Goal: Task Accomplishment & Management: Complete application form

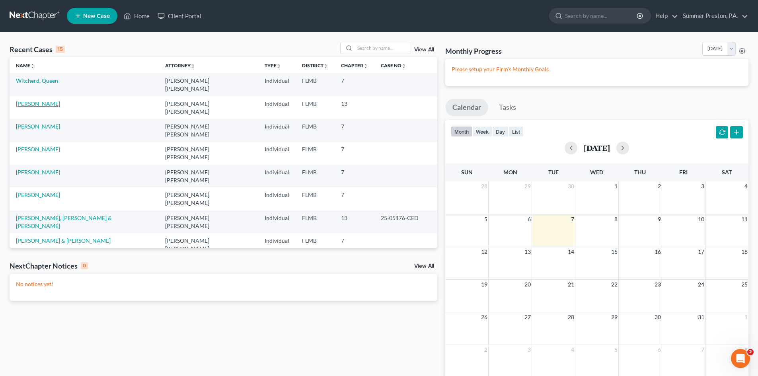
click at [47, 100] on link "[PERSON_NAME]" at bounding box center [38, 103] width 44 height 7
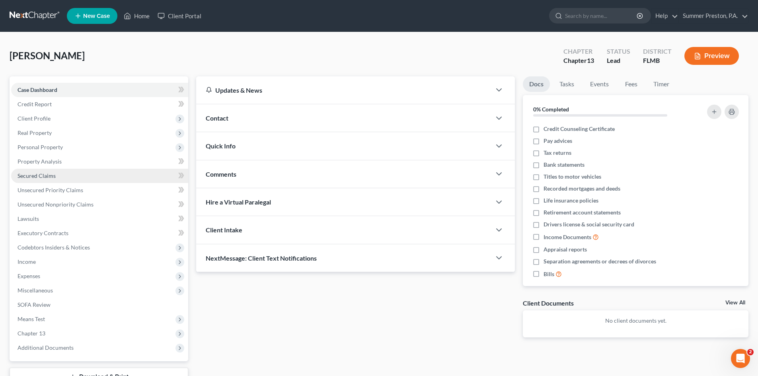
click at [45, 175] on span "Secured Claims" at bounding box center [37, 175] width 38 height 7
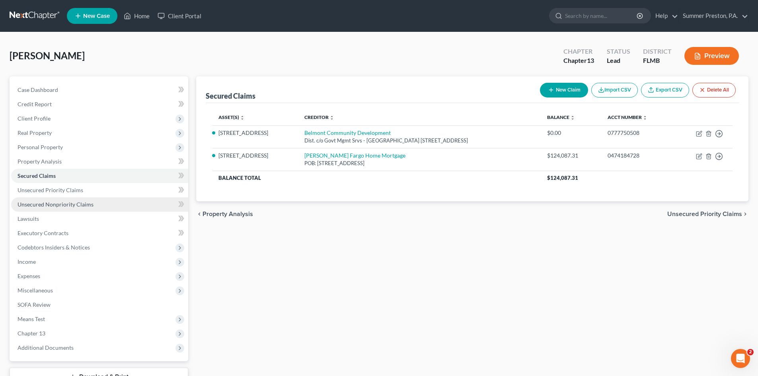
click at [74, 202] on span "Unsecured Nonpriority Claims" at bounding box center [56, 204] width 76 height 7
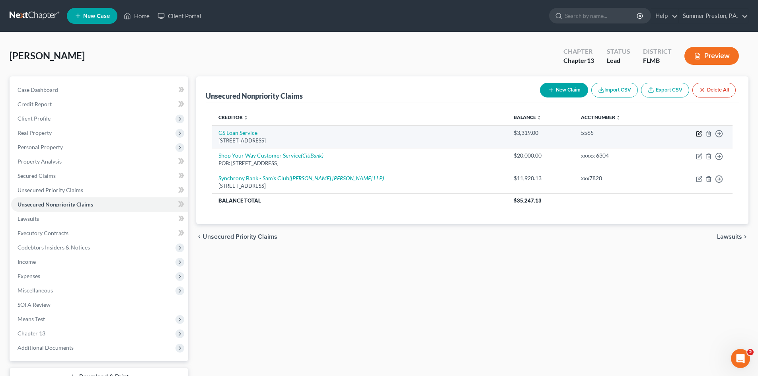
click at [699, 135] on icon "button" at bounding box center [699, 133] width 6 height 6
select select "10"
select select "2"
select select "0"
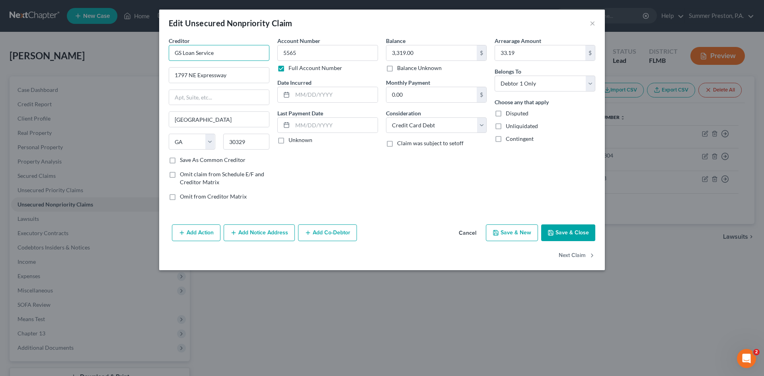
drag, startPoint x: 173, startPoint y: 53, endPoint x: 261, endPoint y: 53, distance: 87.9
click at [261, 53] on input "GS Loan Service" at bounding box center [219, 53] width 101 height 16
drag, startPoint x: 208, startPoint y: 78, endPoint x: 260, endPoint y: 78, distance: 52.1
click at [274, 76] on div "Creditor * 1797 NE Expressway [GEOGRAPHIC_DATA] [US_STATE] AK AR AZ CA CO [GEOG…" at bounding box center [382, 122] width 434 height 170
type input "17"
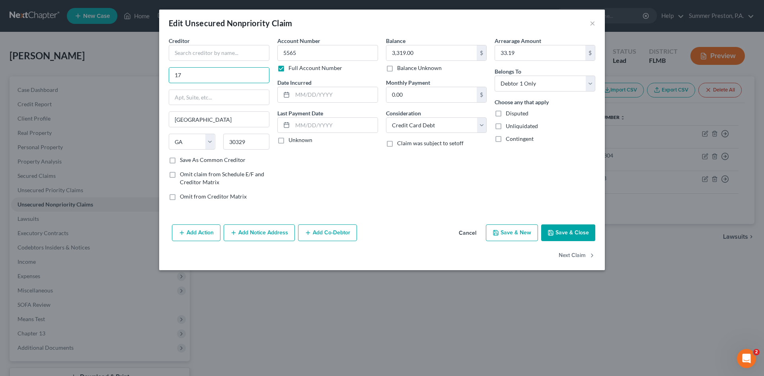
drag, startPoint x: 193, startPoint y: 75, endPoint x: 150, endPoint y: 73, distance: 42.2
click at [150, 73] on div "Edit Unsecured Nonpriority Claim × Creditor * 17 [GEOGRAPHIC_DATA] [US_STATE] A…" at bounding box center [382, 188] width 764 height 376
drag, startPoint x: 173, startPoint y: 119, endPoint x: 245, endPoint y: 122, distance: 72.1
click at [245, 122] on input "[GEOGRAPHIC_DATA]" at bounding box center [219, 119] width 100 height 15
drag, startPoint x: 172, startPoint y: 139, endPoint x: 225, endPoint y: 144, distance: 53.1
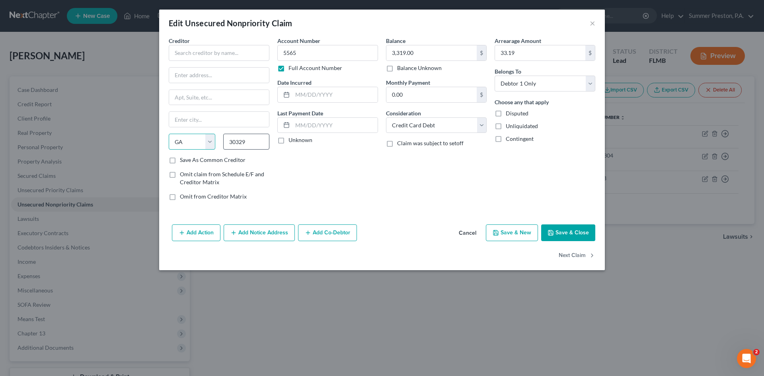
click at [225, 144] on div "State [US_STATE] AK AR AZ CA CO CT DE DC [GEOGRAPHIC_DATA] [GEOGRAPHIC_DATA] GU…" at bounding box center [219, 145] width 109 height 22
click at [193, 136] on select "State [US_STATE] AK AR AZ CA CO CT DE DC [GEOGRAPHIC_DATA] [GEOGRAPHIC_DATA] GU…" at bounding box center [192, 142] width 47 height 16
click at [183, 140] on select "State [US_STATE] AK AR AZ CA CO CT DE DC [GEOGRAPHIC_DATA] [GEOGRAPHIC_DATA] GU…" at bounding box center [192, 142] width 47 height 16
select select
click at [169, 134] on select "State [US_STATE] AK AR AZ CA CO CT DE DC [GEOGRAPHIC_DATA] [GEOGRAPHIC_DATA] GU…" at bounding box center [192, 142] width 47 height 16
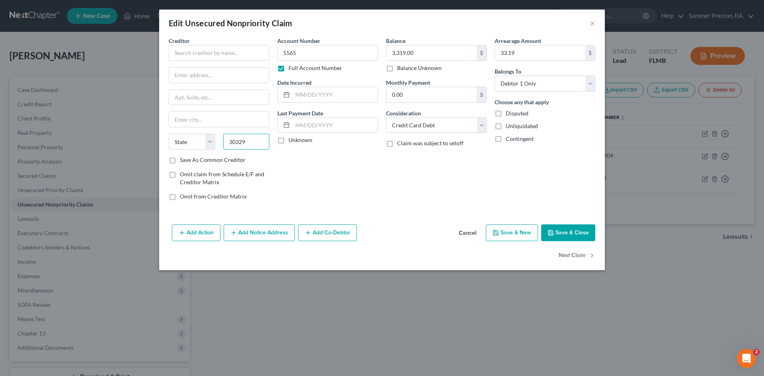
drag, startPoint x: 263, startPoint y: 140, endPoint x: 216, endPoint y: 140, distance: 46.5
click at [168, 146] on div "State [US_STATE] AK AR AZ CA CO CT DE DC [GEOGRAPHIC_DATA] [GEOGRAPHIC_DATA] GU…" at bounding box center [219, 145] width 109 height 22
click at [288, 71] on label "Full Account Number" at bounding box center [315, 68] width 54 height 8
click at [292, 69] on input "Full Account Number" at bounding box center [294, 66] width 5 height 5
drag, startPoint x: 310, startPoint y: 55, endPoint x: 232, endPoint y: 48, distance: 78.7
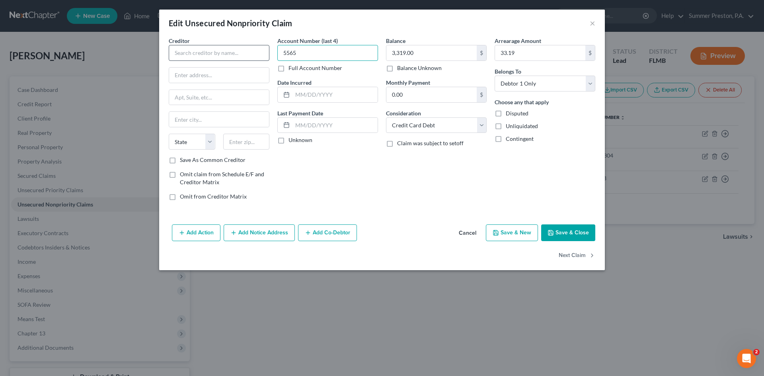
click at [232, 48] on div "Creditor * State [US_STATE] AK AR AZ CA CO CT DE DC [GEOGRAPHIC_DATA] [GEOGRAPH…" at bounding box center [382, 122] width 434 height 170
type input "3,31"
type input "0.00"
click at [481, 125] on select "Select Cable / Satellite Services Collection Agency Credit Card Debt Debt Couns…" at bounding box center [436, 125] width 101 height 16
select select
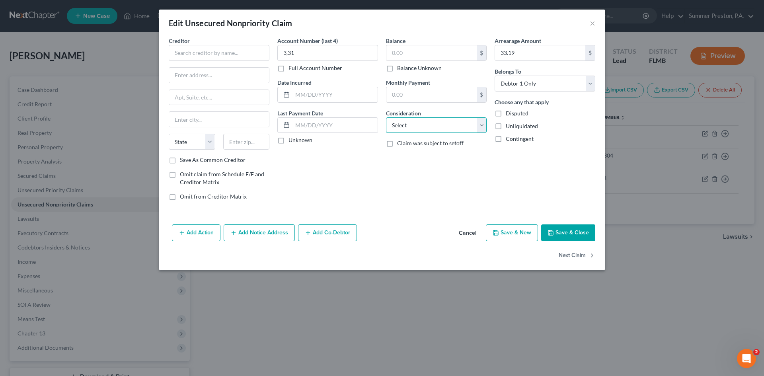
click at [386, 117] on select "Select Cable / Satellite Services Collection Agency Credit Card Debt Debt Couns…" at bounding box center [436, 125] width 101 height 16
type input "33.19"
click at [468, 233] on button "Cancel" at bounding box center [467, 233] width 30 height 16
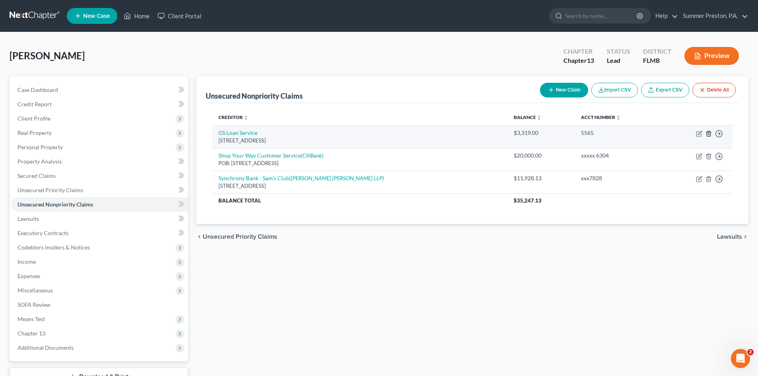
click at [707, 133] on icon "button" at bounding box center [708, 133] width 4 height 5
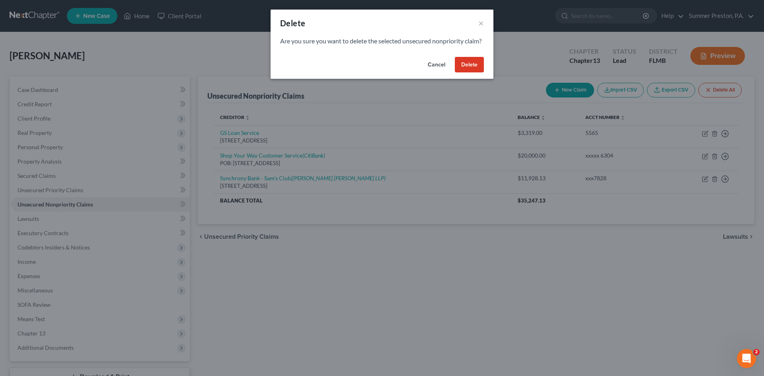
click at [465, 70] on button "Delete" at bounding box center [469, 65] width 29 height 16
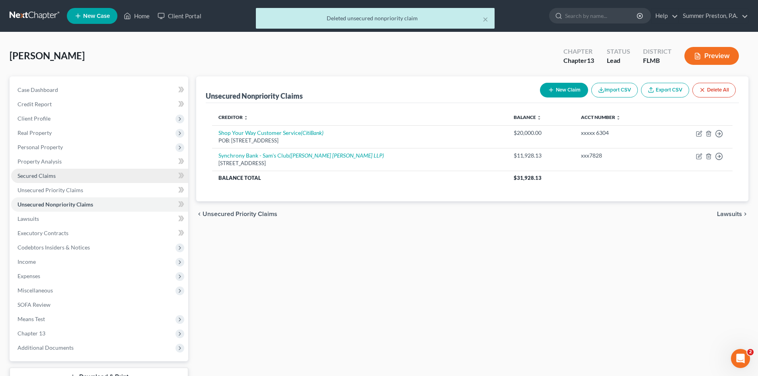
click at [51, 174] on span "Secured Claims" at bounding box center [37, 175] width 38 height 7
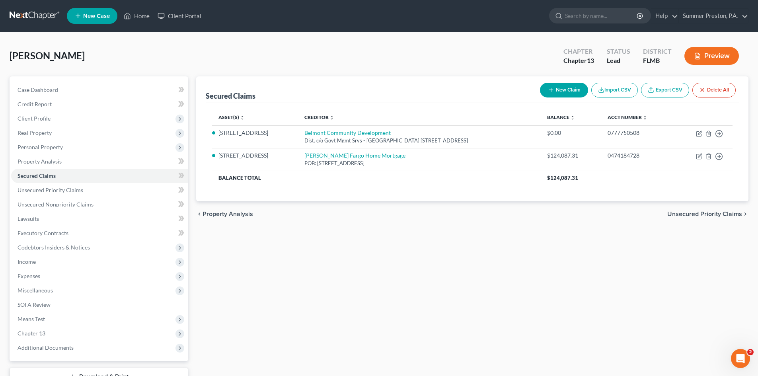
click at [558, 90] on button "New Claim" at bounding box center [564, 90] width 48 height 15
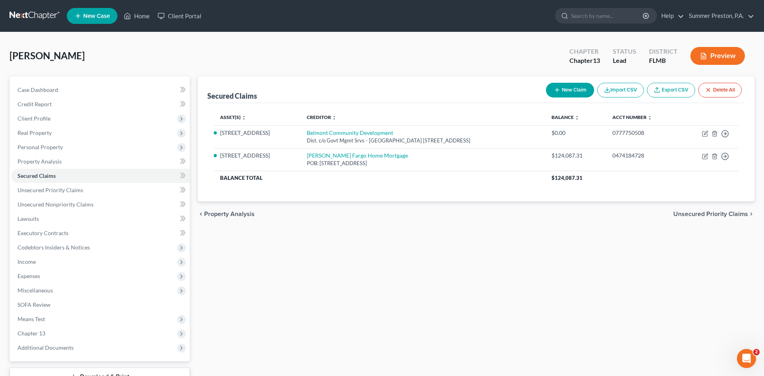
select select "0"
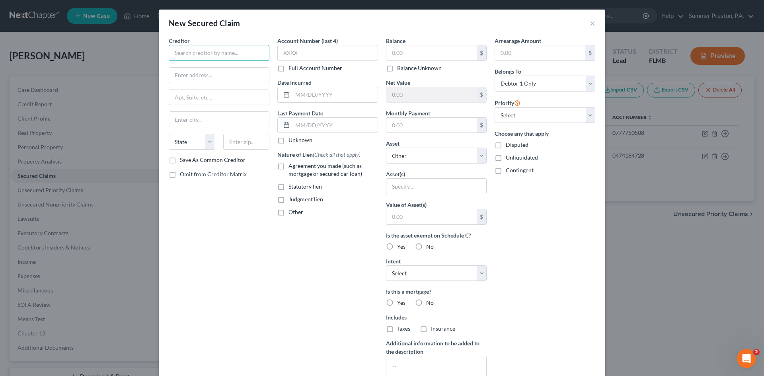
click at [246, 45] on input "text" at bounding box center [219, 53] width 101 height 16
type input "GS Loan Services"
type input "1797 NE Expressway"
type input "[GEOGRAPHIC_DATA]"
select select "10"
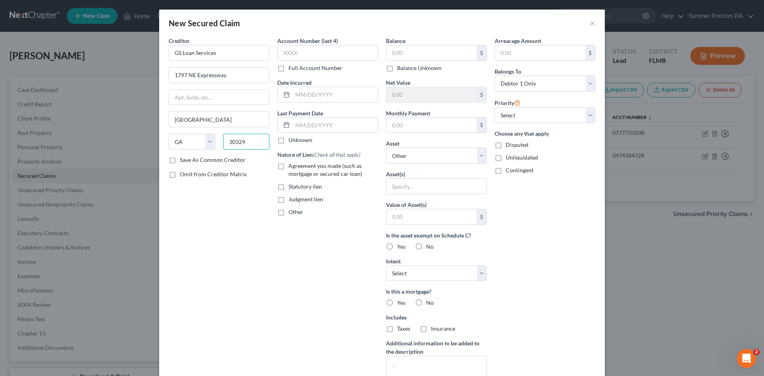
type input "30329"
click at [180, 159] on label "Save As Common Creditor" at bounding box center [213, 160] width 66 height 8
click at [183, 159] on input "Save As Common Creditor" at bounding box center [185, 158] width 5 height 5
checkbox input "true"
click at [288, 71] on label "Full Account Number" at bounding box center [315, 68] width 54 height 8
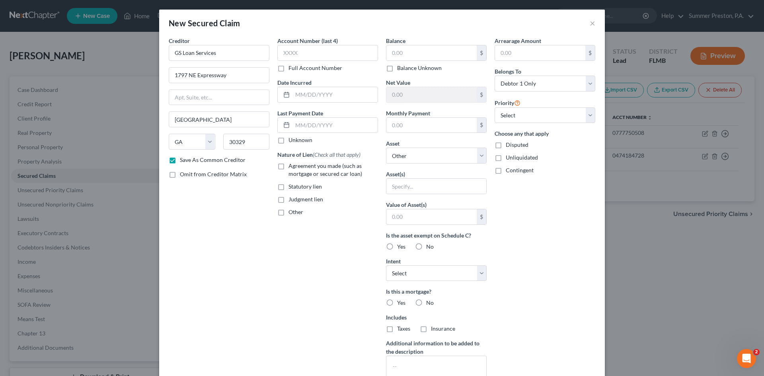
click at [292, 69] on input "Full Account Number" at bounding box center [294, 66] width 5 height 5
click at [303, 52] on input "text" at bounding box center [327, 53] width 101 height 16
type input "5569"
click at [329, 124] on input "text" at bounding box center [334, 125] width 85 height 15
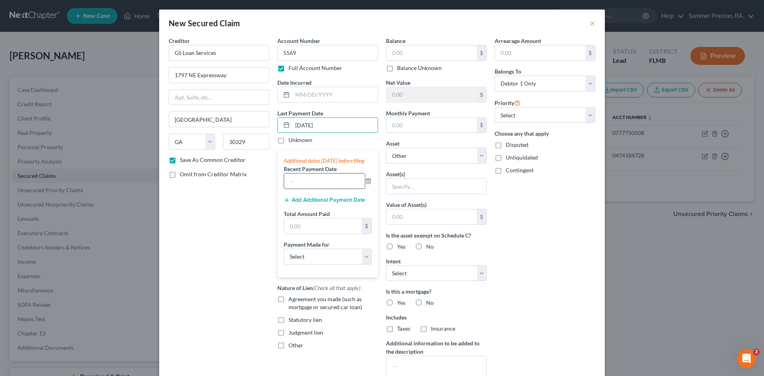
type input "[DATE]"
click at [313, 187] on input "text" at bounding box center [324, 180] width 81 height 15
type input "[DATE]"
click at [325, 203] on button "Add Additional Payment Date" at bounding box center [325, 200] width 82 height 6
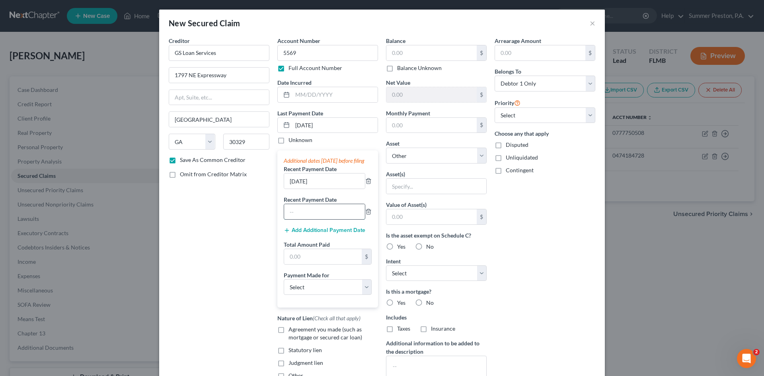
click at [328, 218] on input "text" at bounding box center [324, 211] width 81 height 15
type input "[DATE]"
click at [317, 262] on input "text" at bounding box center [323, 256] width 78 height 15
type input "7"
type input "405.00"
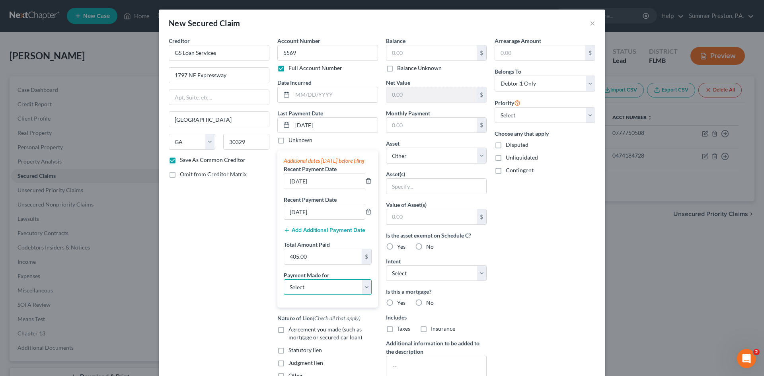
click at [364, 295] on select "Select Car Credit Card Loan Repayment Mortgage Other Suppliers Or Vendors" at bounding box center [328, 287] width 88 height 16
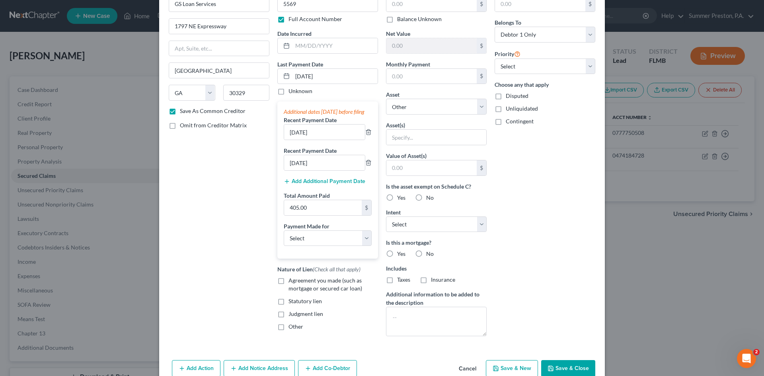
scroll to position [68, 0]
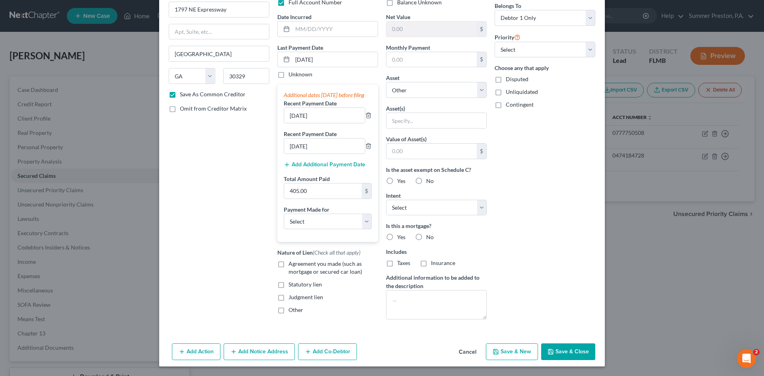
click at [288, 314] on label "Other" at bounding box center [295, 310] width 15 height 8
click at [292, 311] on input "Other" at bounding box center [294, 308] width 5 height 5
checkbox input "true"
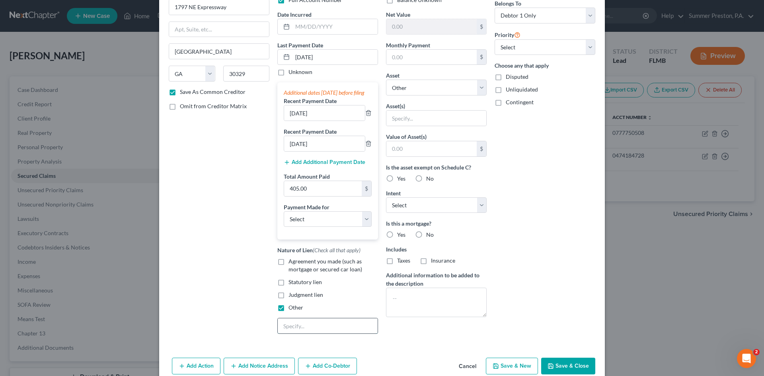
click at [306, 333] on input "text" at bounding box center [328, 325] width 100 height 15
type input "AC UNIT"
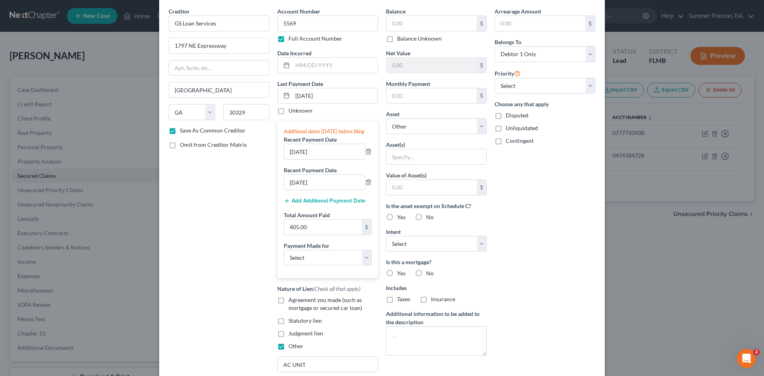
scroll to position [0, 0]
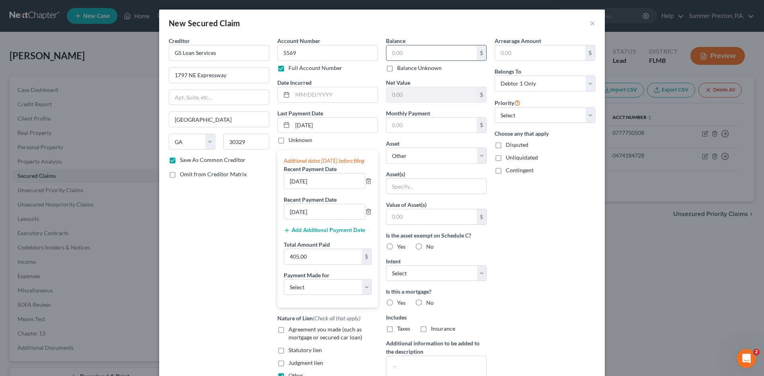
click at [420, 54] on input "text" at bounding box center [431, 52] width 90 height 15
type input "3,319.00"
click at [449, 126] on input "text" at bounding box center [431, 125] width 90 height 15
type input "135.00"
click at [445, 186] on input "text" at bounding box center [436, 186] width 100 height 15
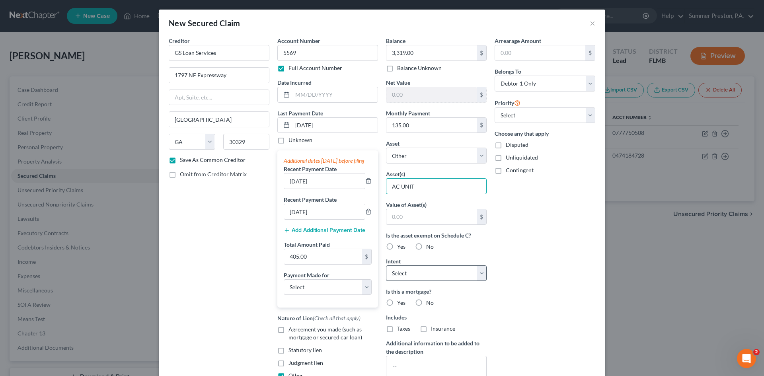
type input "AC UNIT"
click at [480, 270] on select "Select Surrender Redeem Reaffirm Avoid Other" at bounding box center [436, 273] width 101 height 16
select select "2"
click at [386, 265] on select "Select Surrender Redeem Reaffirm Avoid Other" at bounding box center [436, 273] width 101 height 16
click at [426, 303] on label "No" at bounding box center [430, 303] width 8 height 8
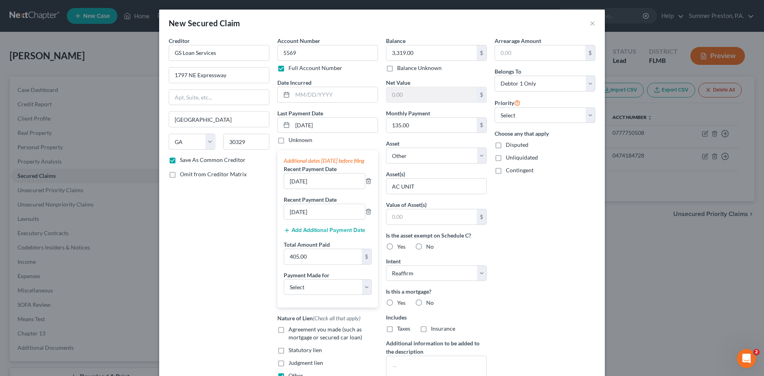
click at [429, 303] on input "No" at bounding box center [431, 301] width 5 height 5
radio input "true"
click at [426, 328] on label "No" at bounding box center [430, 329] width 8 height 8
click at [429, 328] on input "No" at bounding box center [431, 327] width 5 height 5
radio input "true"
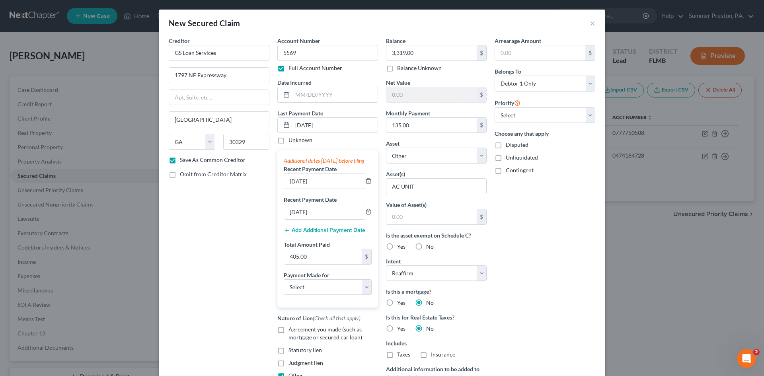
click at [593, 113] on div "Arrearage Amount $ Belongs To * Select Debtor 1 Only Debtor 2 Only Debtor 1 And…" at bounding box center [544, 227] width 109 height 381
click at [426, 247] on label "No" at bounding box center [430, 247] width 8 height 8
click at [429, 247] on input "No" at bounding box center [431, 245] width 5 height 5
radio input "true"
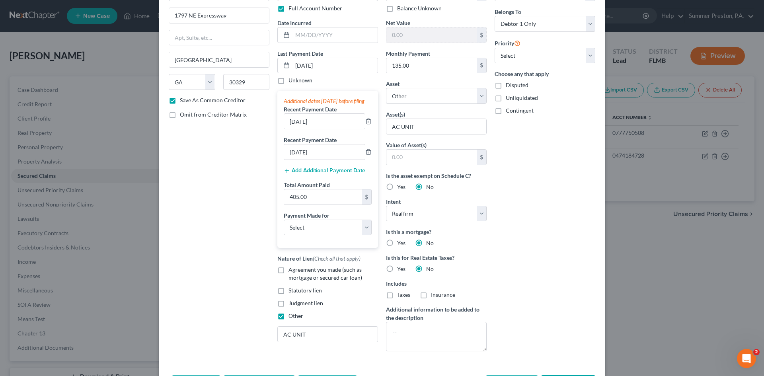
scroll to position [91, 0]
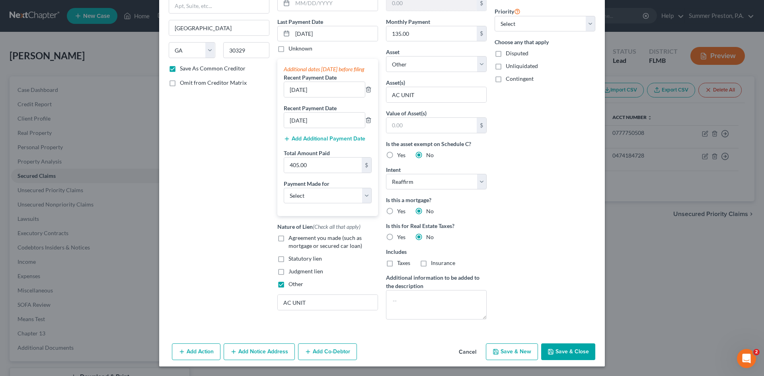
click at [578, 352] on button "Save & Close" at bounding box center [568, 351] width 54 height 17
checkbox input "false"
select select
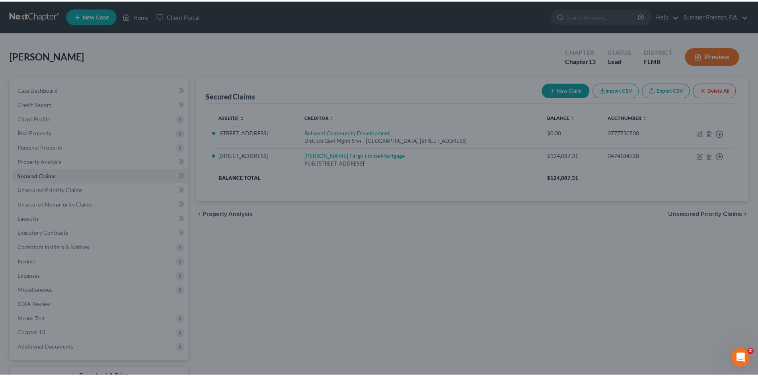
scroll to position [90, 0]
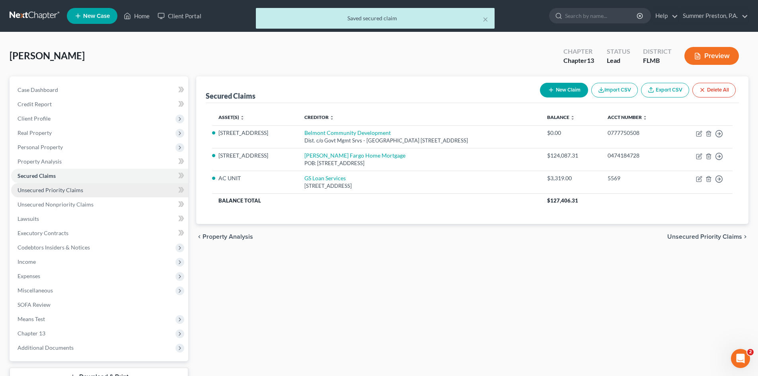
click at [43, 190] on span "Unsecured Priority Claims" at bounding box center [51, 190] width 66 height 7
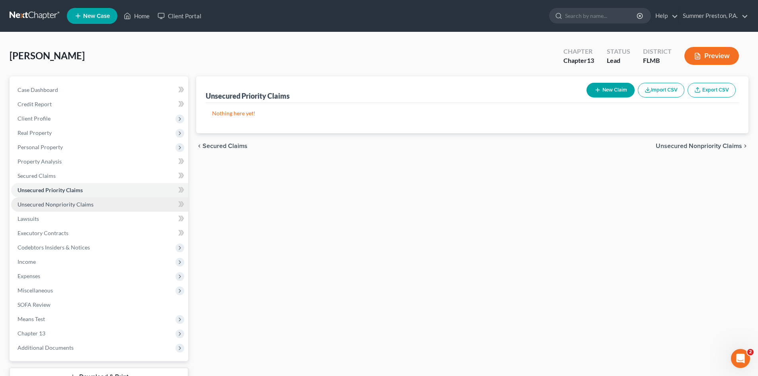
click at [57, 205] on span "Unsecured Nonpriority Claims" at bounding box center [56, 204] width 76 height 7
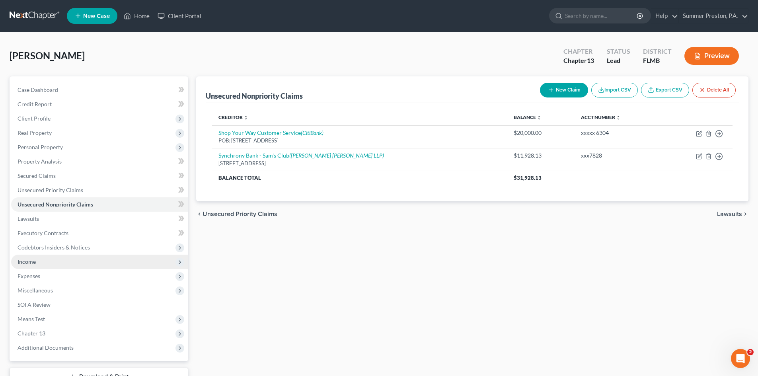
click at [31, 262] on span "Income" at bounding box center [27, 261] width 18 height 7
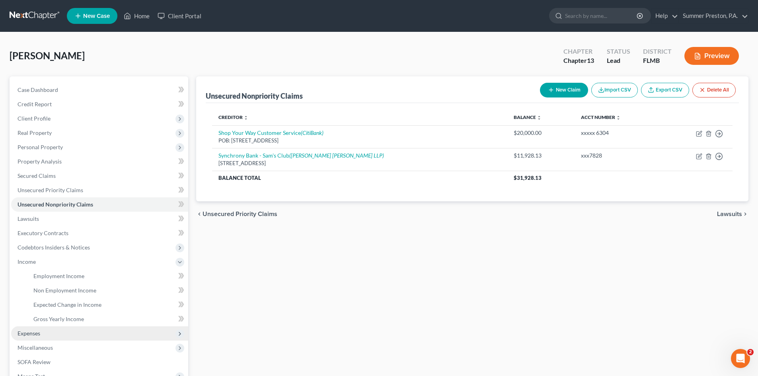
click at [32, 334] on span "Expenses" at bounding box center [29, 333] width 23 height 7
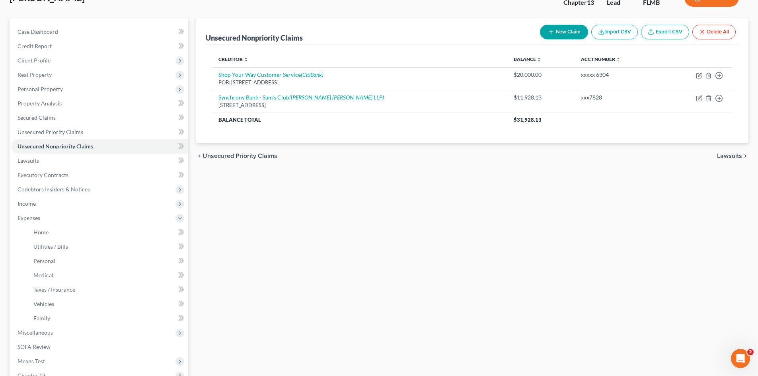
scroll to position [58, 0]
click at [42, 233] on span "Home" at bounding box center [40, 231] width 15 height 7
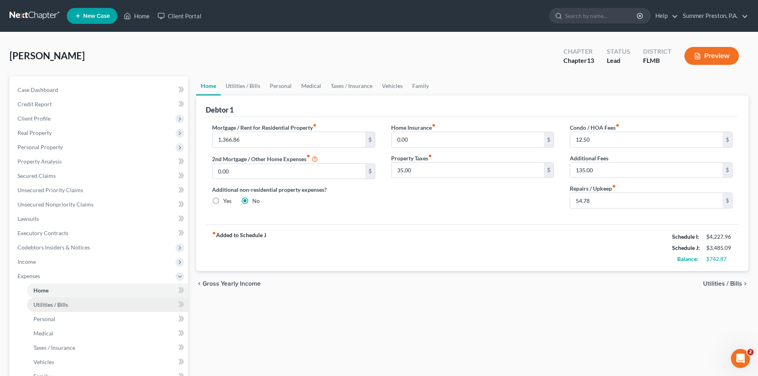
click at [48, 305] on span "Utilities / Bills" at bounding box center [50, 304] width 35 height 7
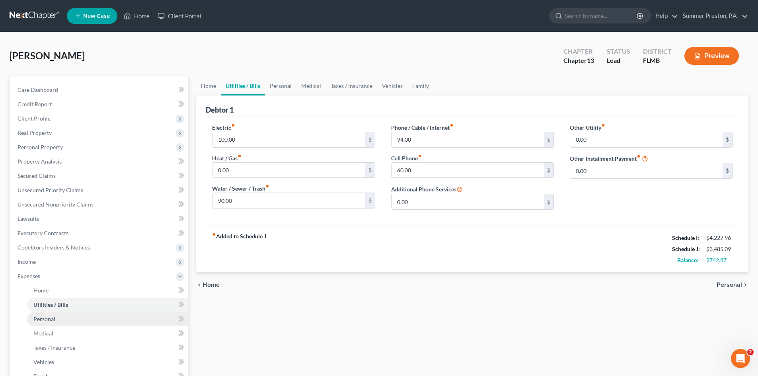
click at [45, 319] on span "Personal" at bounding box center [44, 318] width 22 height 7
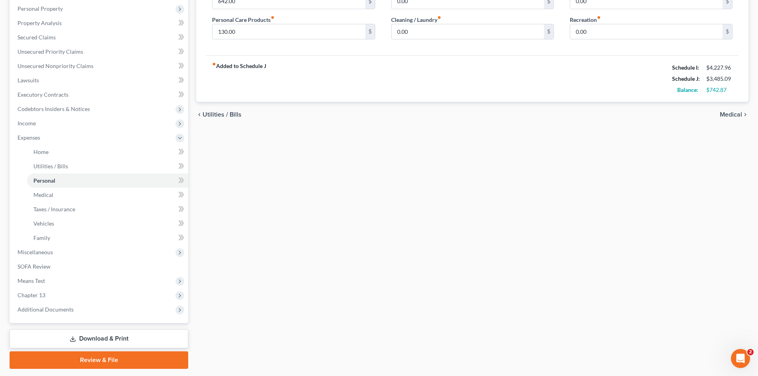
scroll to position [161, 0]
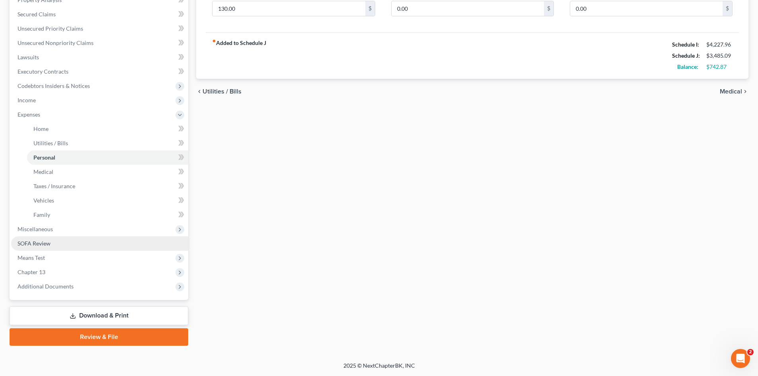
click at [47, 241] on span "SOFA Review" at bounding box center [34, 243] width 33 height 7
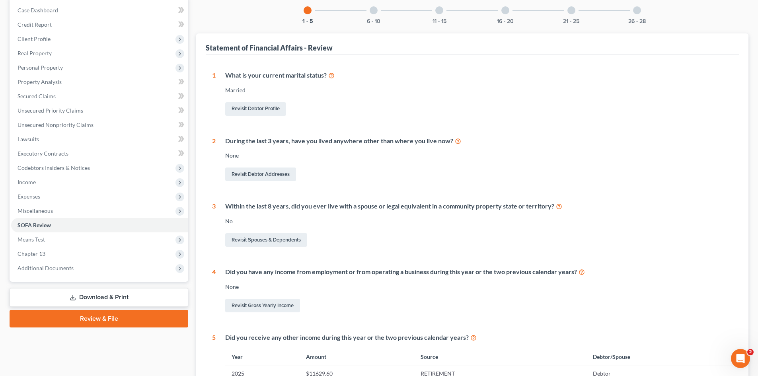
scroll to position [77, 0]
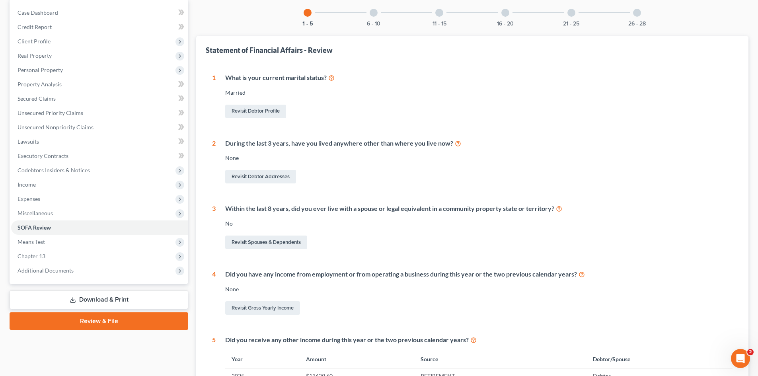
click at [370, 12] on div at bounding box center [373, 13] width 8 height 8
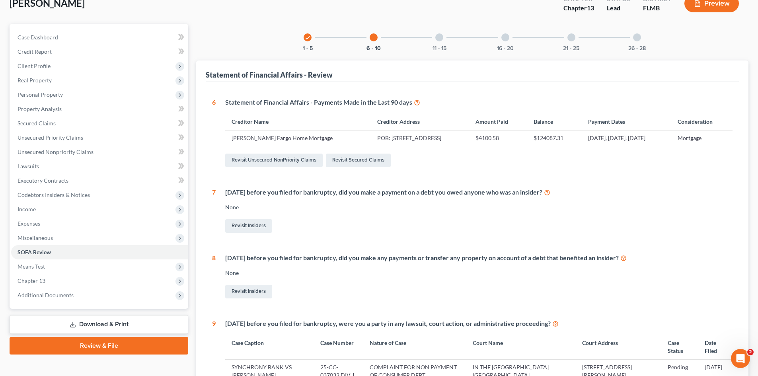
scroll to position [42, 0]
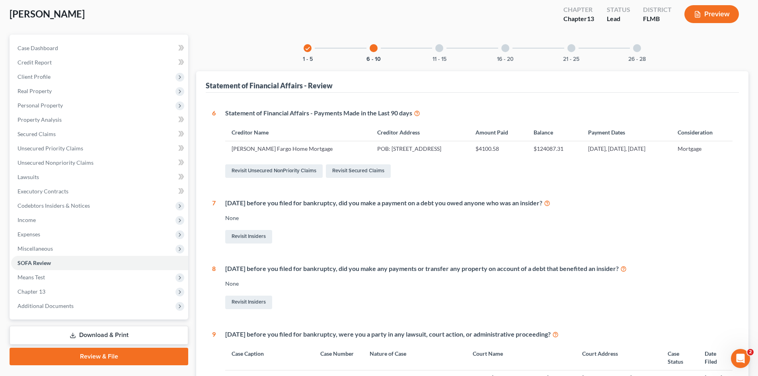
click at [436, 48] on div at bounding box center [439, 48] width 8 height 8
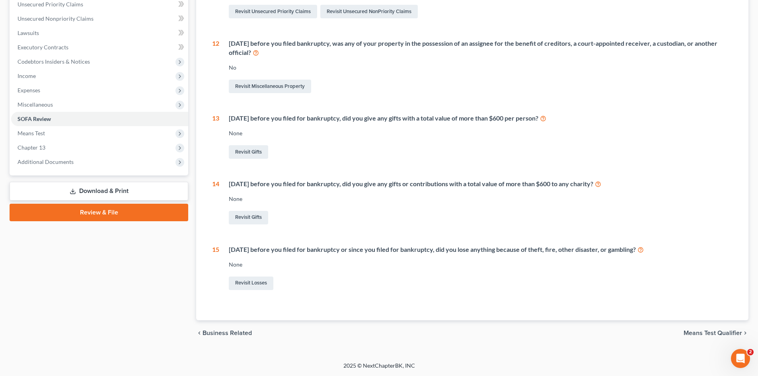
scroll to position [30, 0]
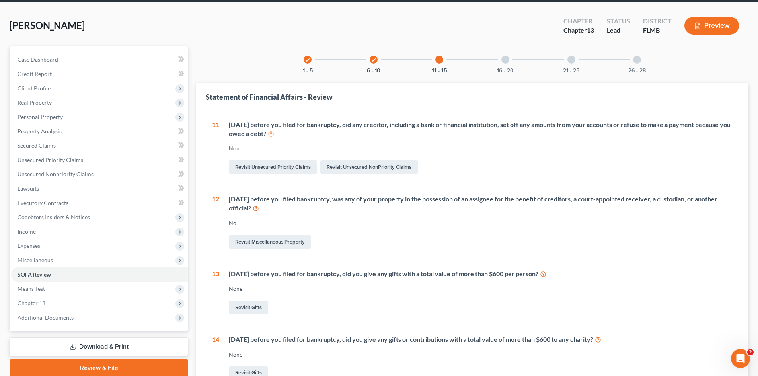
click at [505, 60] on div at bounding box center [505, 60] width 8 height 8
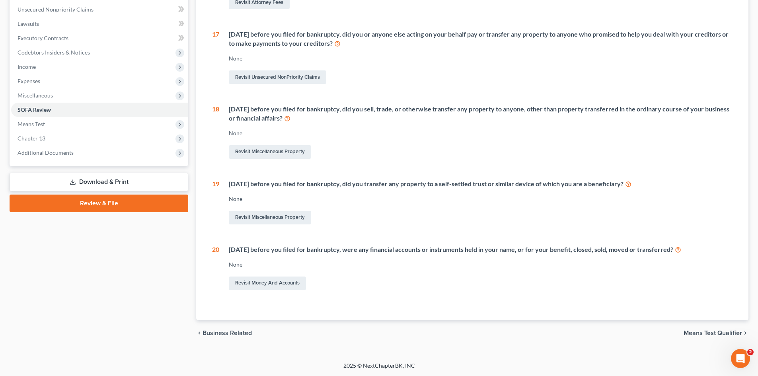
scroll to position [24, 0]
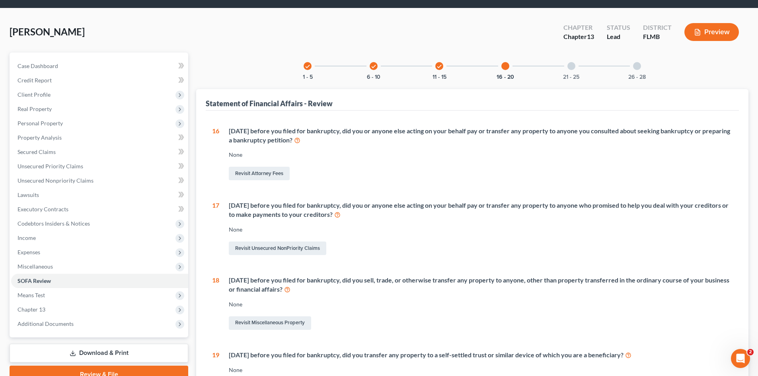
click at [572, 68] on div at bounding box center [571, 66] width 8 height 8
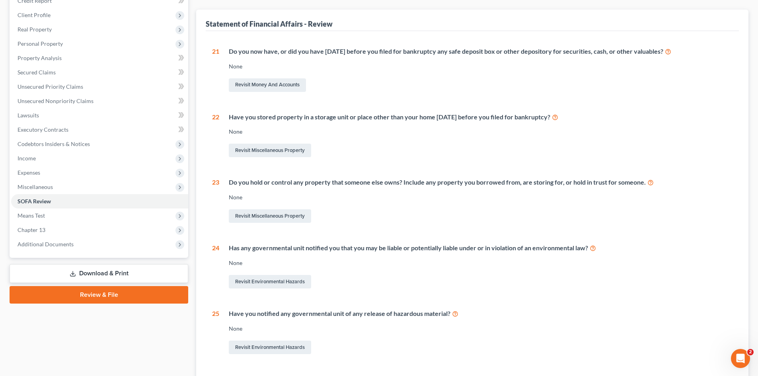
scroll to position [0, 0]
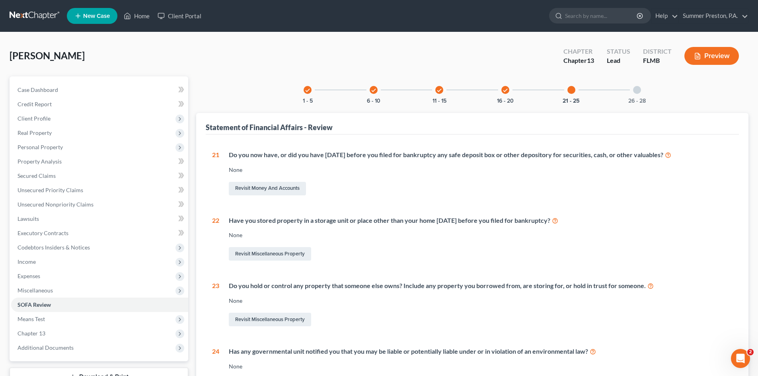
click at [637, 89] on div at bounding box center [637, 90] width 8 height 8
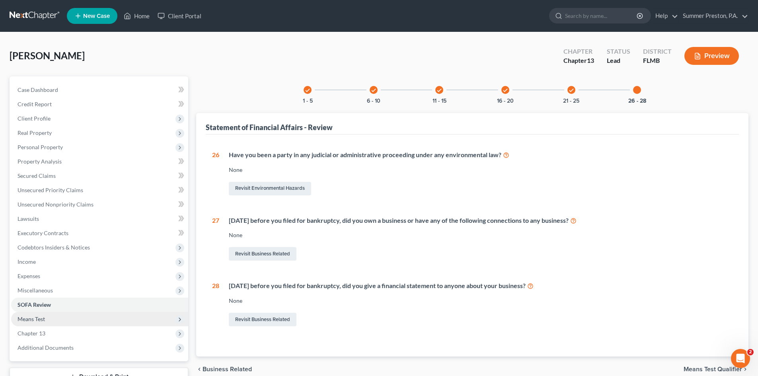
click at [42, 319] on span "Means Test" at bounding box center [31, 318] width 27 height 7
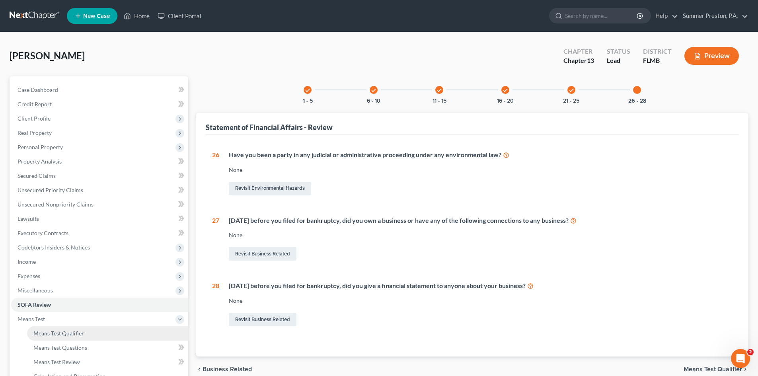
click at [58, 332] on span "Means Test Qualifier" at bounding box center [58, 333] width 51 height 7
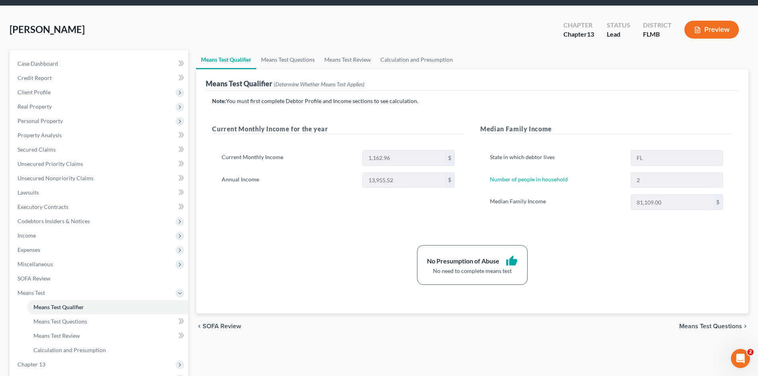
scroll to position [119, 0]
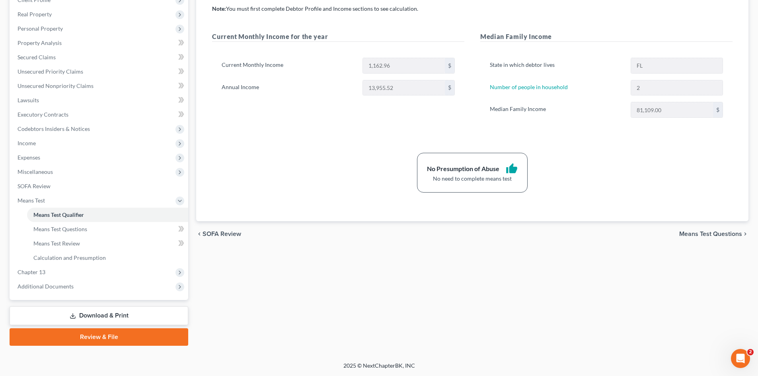
click at [95, 313] on link "Download & Print" at bounding box center [99, 315] width 179 height 19
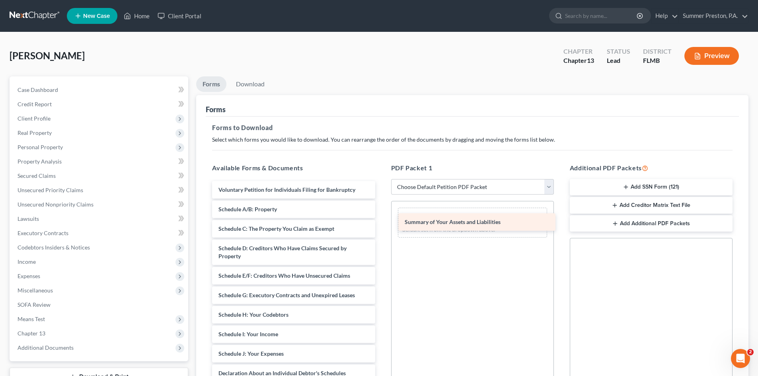
drag, startPoint x: 298, startPoint y: 209, endPoint x: 490, endPoint y: 216, distance: 192.7
click at [381, 217] on div "Summary of Your Assets and Liabilities Voluntary Petition for Individuals Filin…" at bounding box center [293, 348] width 175 height 334
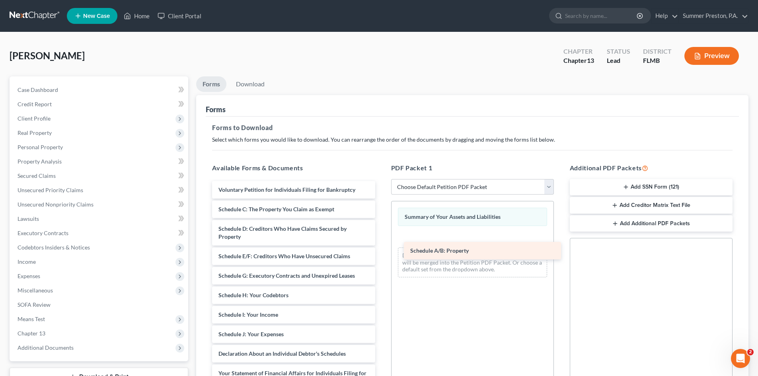
drag, startPoint x: 298, startPoint y: 210, endPoint x: 488, endPoint y: 242, distance: 193.5
click at [381, 245] on div "Schedule A/B: Property Voluntary Petition for Individuals Filing for Bankruptcy…" at bounding box center [293, 338] width 175 height 314
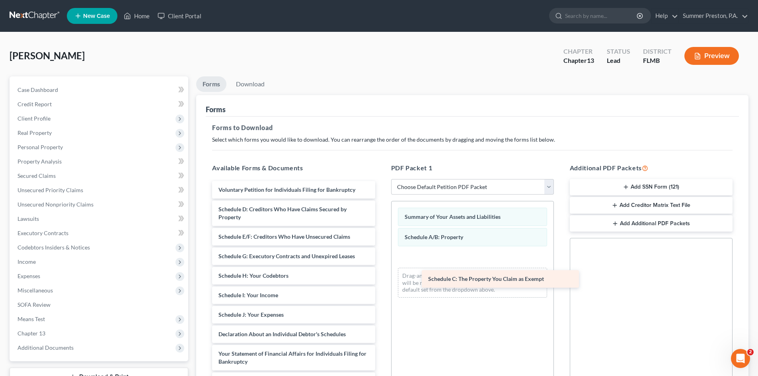
drag, startPoint x: 307, startPoint y: 209, endPoint x: 493, endPoint y: 257, distance: 192.2
click at [381, 258] on div "Schedule C: The Property You Claim as Exempt Voluntary Petition for Individuals…" at bounding box center [293, 328] width 175 height 295
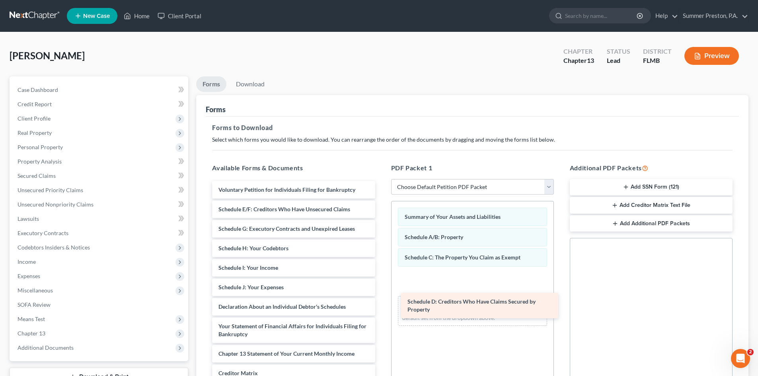
drag, startPoint x: 333, startPoint y: 217, endPoint x: 513, endPoint y: 284, distance: 192.2
click at [381, 287] on div "Schedule D: Creditors Who Have Claims Secured by Property Voluntary Petition fo…" at bounding box center [293, 314] width 175 height 267
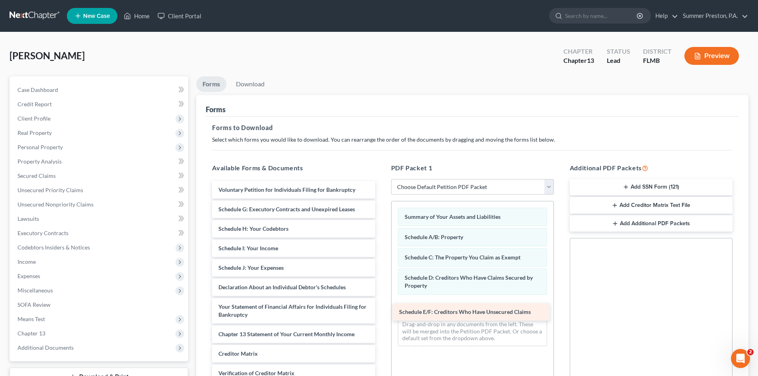
drag, startPoint x: 308, startPoint y: 205, endPoint x: 489, endPoint y: 307, distance: 207.3
click at [381, 307] on div "Schedule E/F: Creditors Who Have Unsecured Claims Voluntary Petition for Indivi…" at bounding box center [293, 305] width 175 height 248
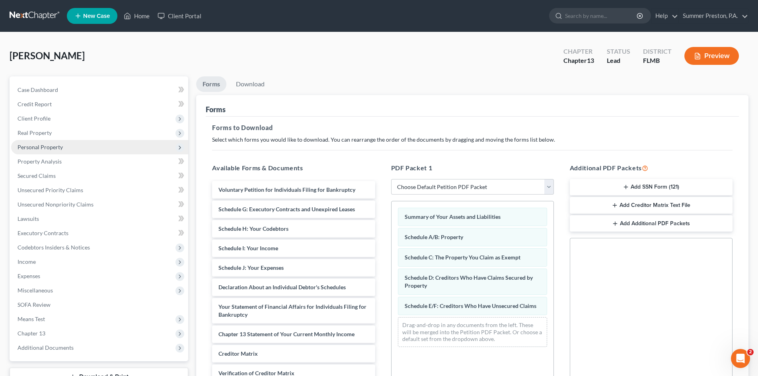
click at [49, 145] on span "Personal Property" at bounding box center [40, 147] width 45 height 7
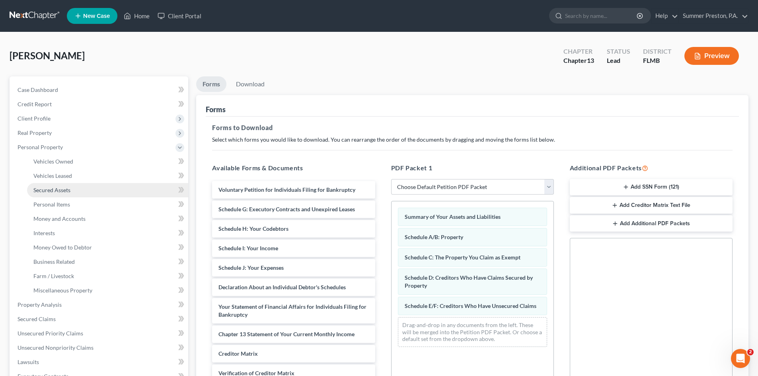
click at [65, 189] on span "Secured Assets" at bounding box center [51, 190] width 37 height 7
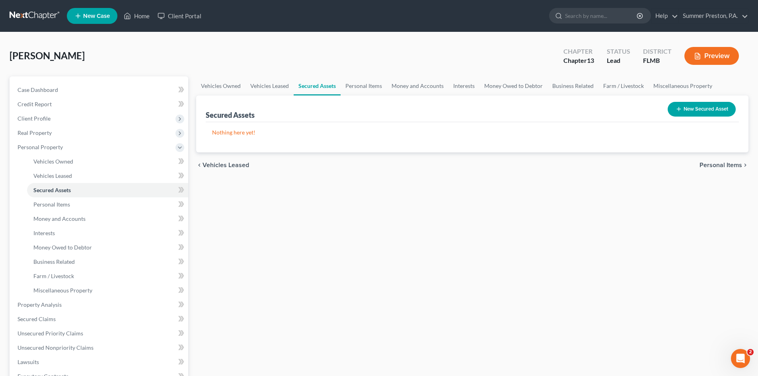
click at [692, 111] on button "New Secured Asset" at bounding box center [701, 109] width 68 height 15
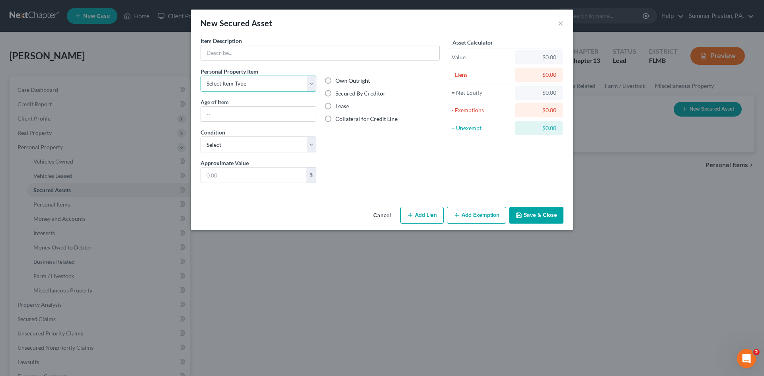
click at [310, 86] on select "Select Item Type Clothing Collectibles Of Value Electronics Firearms Household …" at bounding box center [258, 84] width 116 height 16
select select "household_goods"
click at [200, 76] on select "Select Item Type Clothing Collectibles Of Value Electronics Firearms Household …" at bounding box center [258, 84] width 116 height 16
click at [276, 117] on input "text" at bounding box center [258, 114] width 115 height 15
type input "1 YEAR"
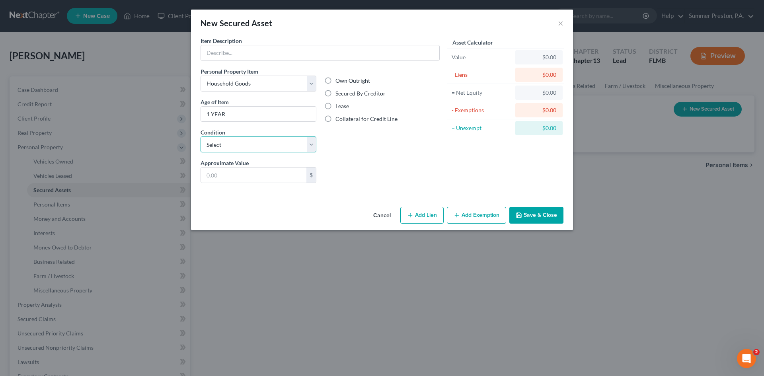
click at [311, 145] on select "Select Excellent Very Good Good Fair Poor" at bounding box center [258, 144] width 116 height 16
select select "0"
click at [200, 136] on select "Select Excellent Very Good Good Fair Poor" at bounding box center [258, 144] width 116 height 16
click at [272, 176] on input "text" at bounding box center [253, 174] width 105 height 15
type input "3,319.00"
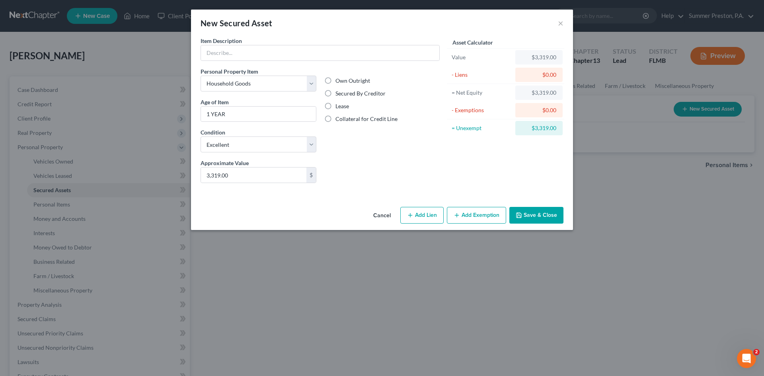
click at [335, 94] on label "Secured By Creditor" at bounding box center [360, 93] width 50 height 8
click at [338, 94] on input "Secured By Creditor" at bounding box center [340, 91] width 5 height 5
radio input "true"
click at [416, 213] on button "Add Lien" at bounding box center [421, 215] width 43 height 17
select select "0"
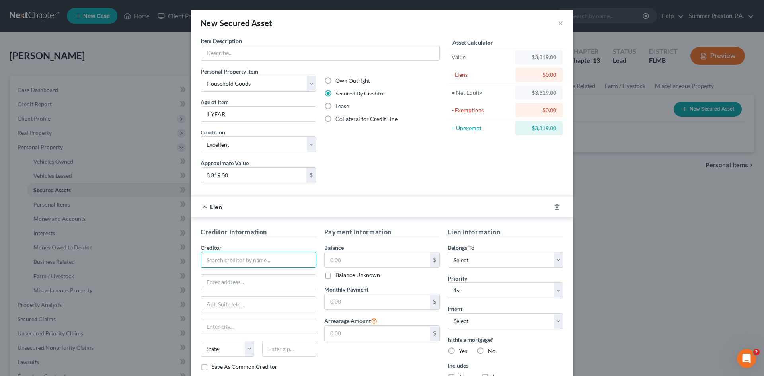
click at [270, 259] on input "text" at bounding box center [258, 260] width 116 height 16
type input "GS Loan Services"
type input "1797 NE Expressway"
type input "[GEOGRAPHIC_DATA]"
select select "10"
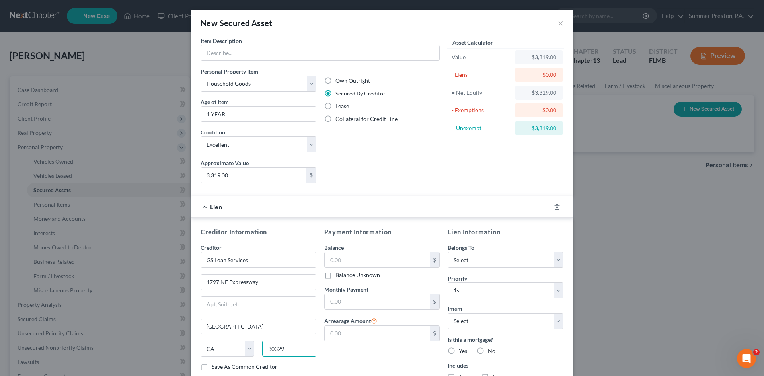
type input "30329"
click at [212, 368] on label "Save As Common Creditor" at bounding box center [245, 367] width 66 height 8
click at [215, 368] on input "Save As Common Creditor" at bounding box center [217, 365] width 5 height 5
checkbox input "true"
click at [364, 262] on input "text" at bounding box center [377, 259] width 105 height 15
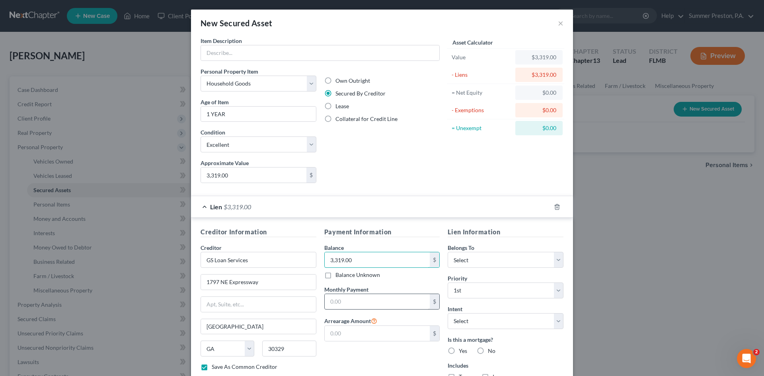
type input "3,319.00"
drag, startPoint x: 380, startPoint y: 301, endPoint x: 373, endPoint y: 302, distance: 6.8
click at [380, 301] on input "text" at bounding box center [377, 301] width 105 height 15
type input "135.00"
click at [555, 258] on select "Select Debtor 1 Only Debtor 2 Only Debtor 1 And Debtor 2 Only At Least One Of T…" at bounding box center [505, 260] width 116 height 16
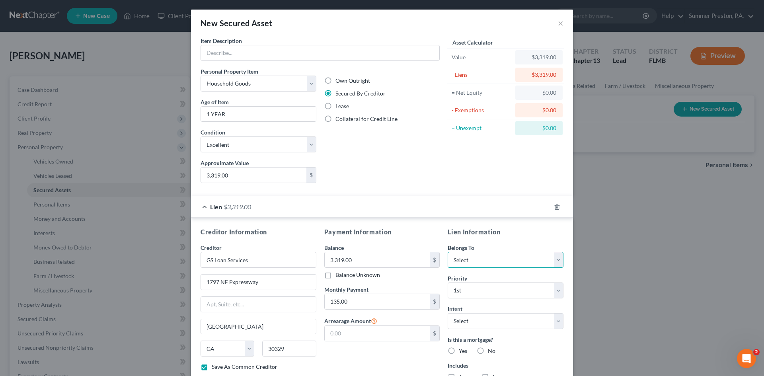
select select "3"
click at [447, 252] on select "Select Debtor 1 Only Debtor 2 Only Debtor 1 And Debtor 2 Only At Least One Of T…" at bounding box center [505, 260] width 116 height 16
click at [555, 320] on select "Select Surrender Redeem Reaffirm Avoid Other" at bounding box center [505, 321] width 116 height 16
select select "2"
click at [447, 313] on select "Select Surrender Redeem Reaffirm Avoid Other" at bounding box center [505, 321] width 116 height 16
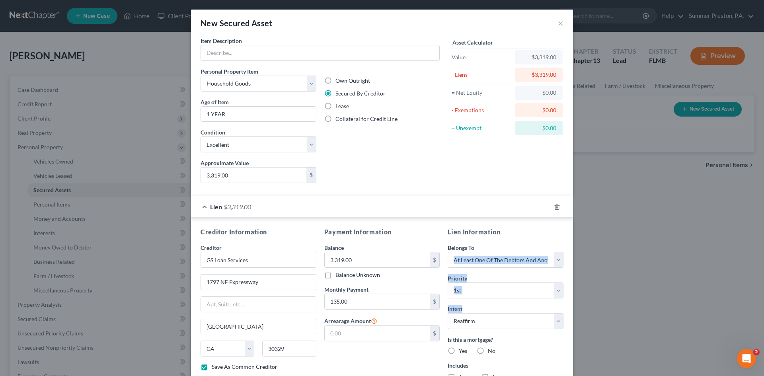
drag, startPoint x: 756, startPoint y: 250, endPoint x: 754, endPoint y: 315, distance: 64.9
click at [757, 311] on div "New Secured Asset × Item Description * Personal Property Item Select Item Type …" at bounding box center [382, 188] width 764 height 376
click at [598, 286] on div "New Secured Asset × Item Description * Personal Property Item Select Item Type …" at bounding box center [382, 188] width 764 height 376
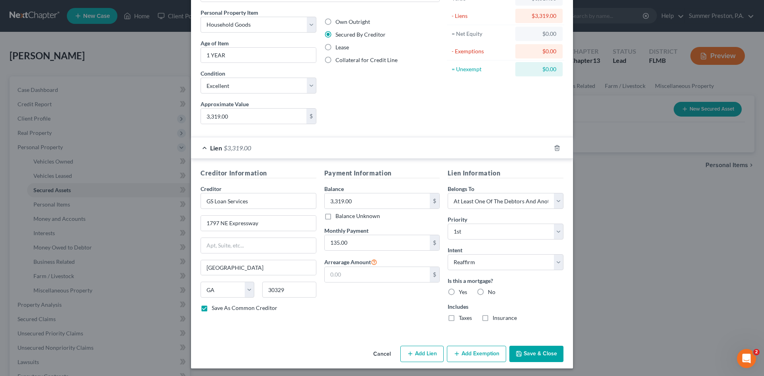
scroll to position [61, 0]
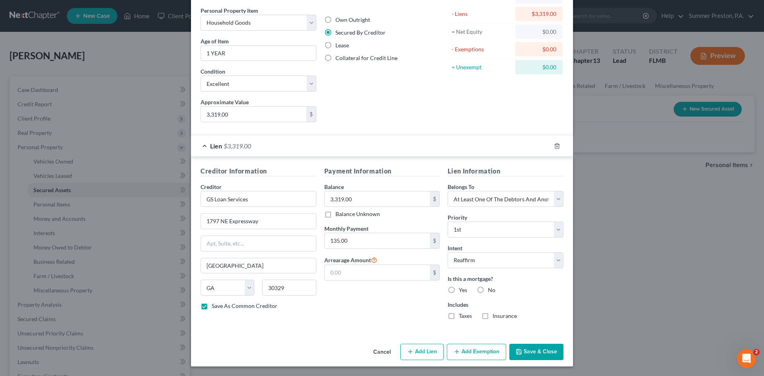
click at [488, 287] on label "No" at bounding box center [492, 290] width 8 height 8
click at [491, 287] on input "No" at bounding box center [493, 288] width 5 height 5
radio input "true"
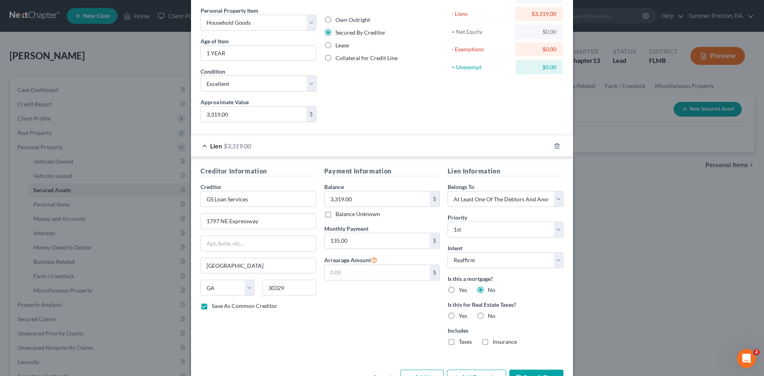
click at [524, 371] on button "Save & Close" at bounding box center [536, 377] width 54 height 17
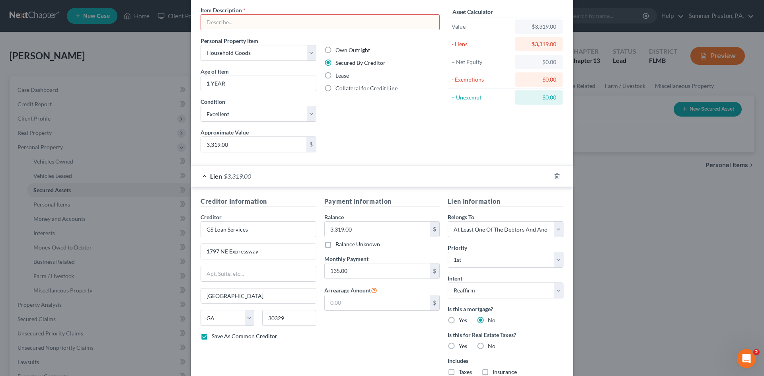
scroll to position [0, 0]
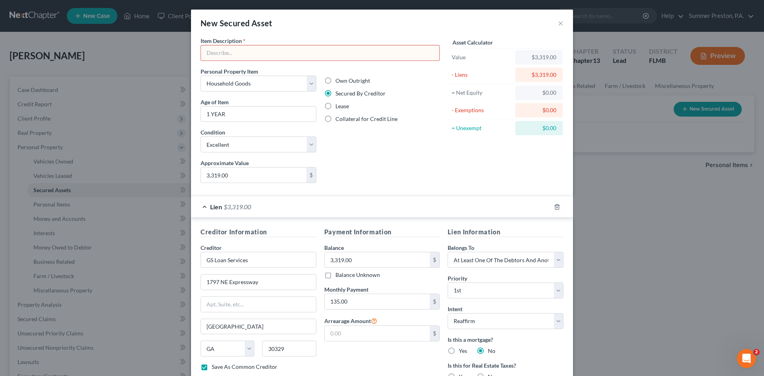
click at [253, 52] on input "text" at bounding box center [320, 52] width 238 height 15
type input "a"
type input "AC UNIT"
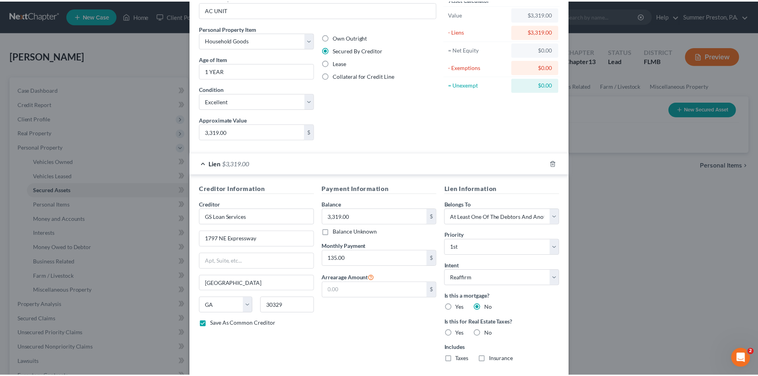
scroll to position [87, 0]
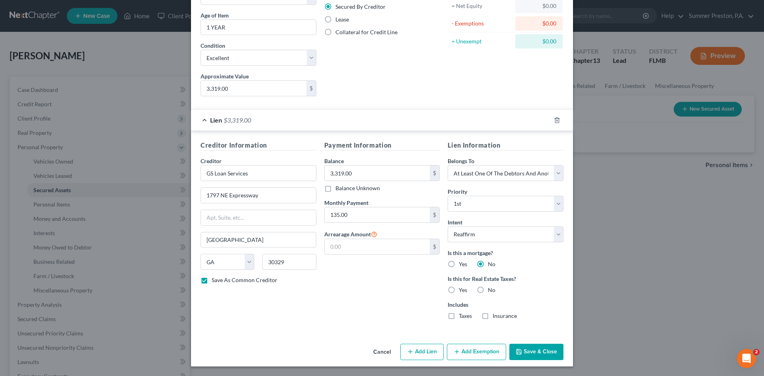
click at [546, 347] on button "Save & Close" at bounding box center [536, 352] width 54 height 17
checkbox input "false"
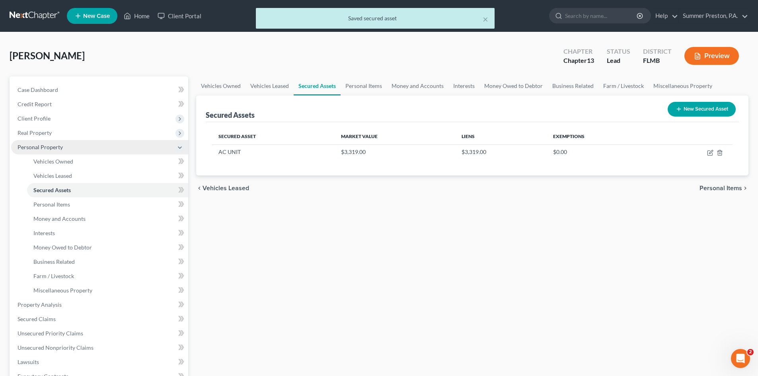
click at [51, 145] on span "Personal Property" at bounding box center [40, 147] width 45 height 7
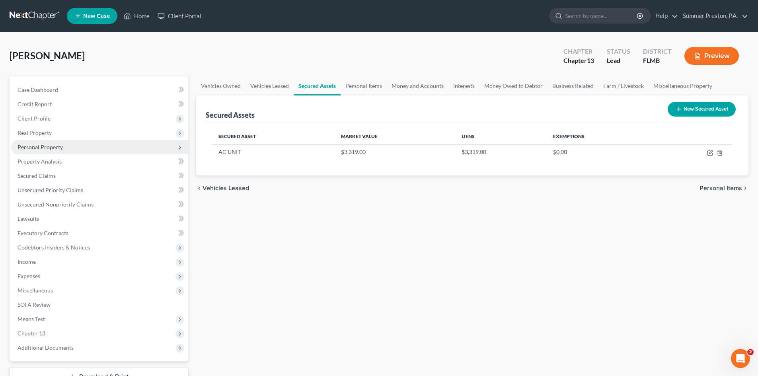
click at [57, 146] on span "Personal Property" at bounding box center [40, 147] width 45 height 7
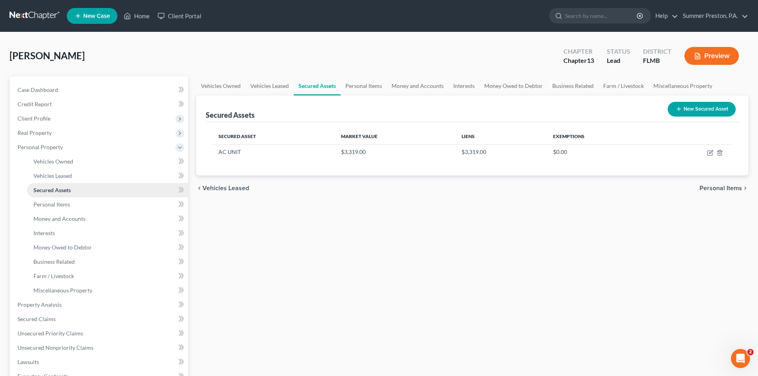
click at [68, 191] on span "Secured Assets" at bounding box center [51, 190] width 37 height 7
click at [66, 207] on span "Personal Items" at bounding box center [51, 204] width 37 height 7
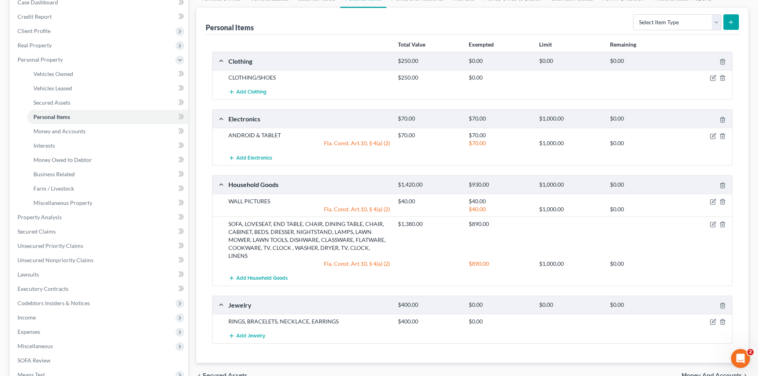
scroll to position [109, 0]
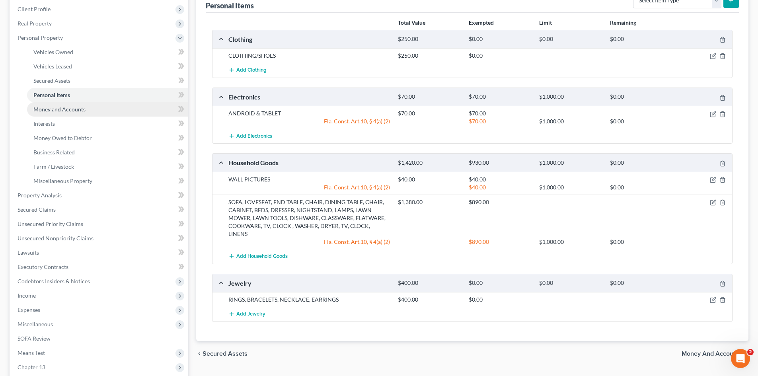
click at [58, 112] on span "Money and Accounts" at bounding box center [59, 109] width 52 height 7
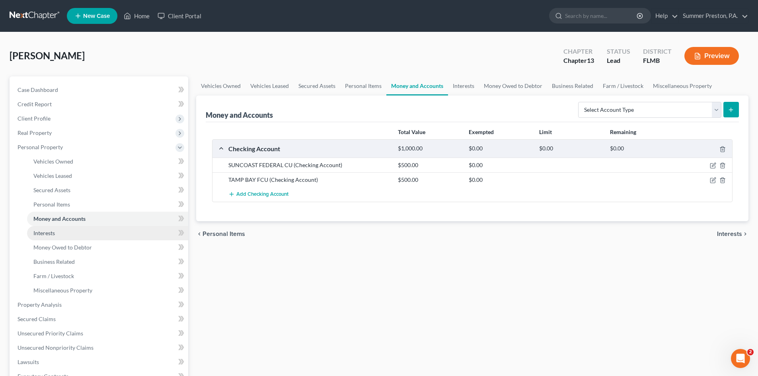
click at [53, 233] on span "Interests" at bounding box center [43, 232] width 21 height 7
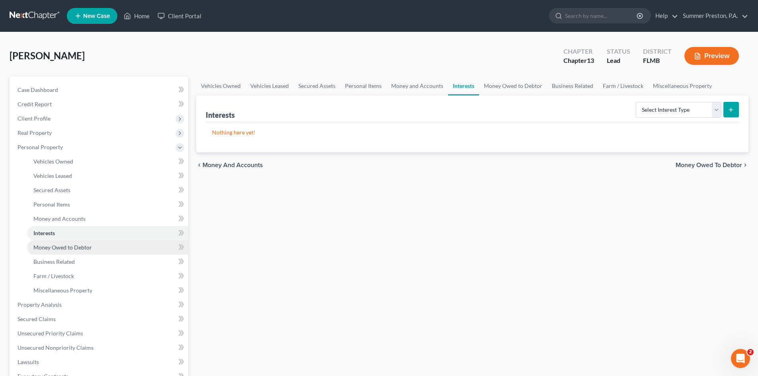
click at [71, 250] on span "Money Owed to Debtor" at bounding box center [62, 247] width 58 height 7
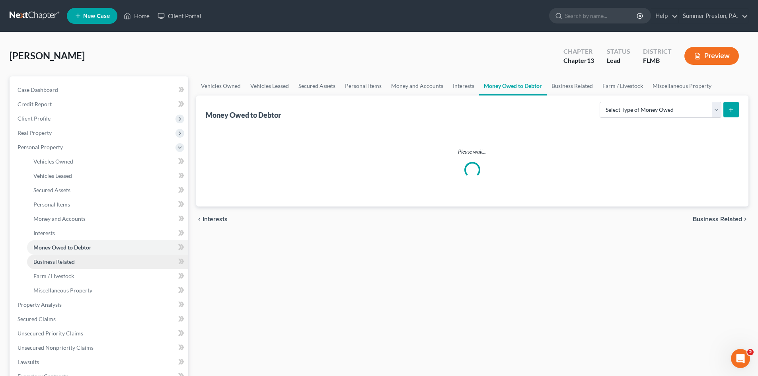
click at [65, 263] on span "Business Related" at bounding box center [53, 261] width 41 height 7
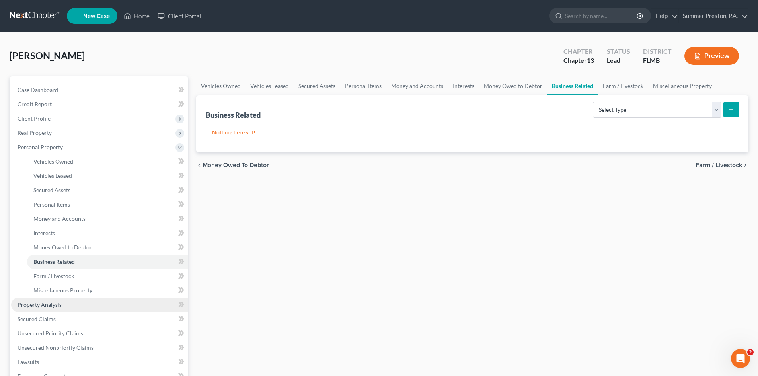
click at [52, 302] on span "Property Analysis" at bounding box center [40, 304] width 44 height 7
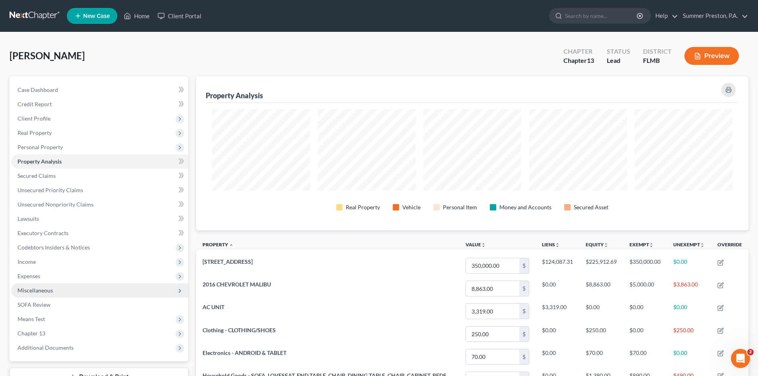
scroll to position [154, 552]
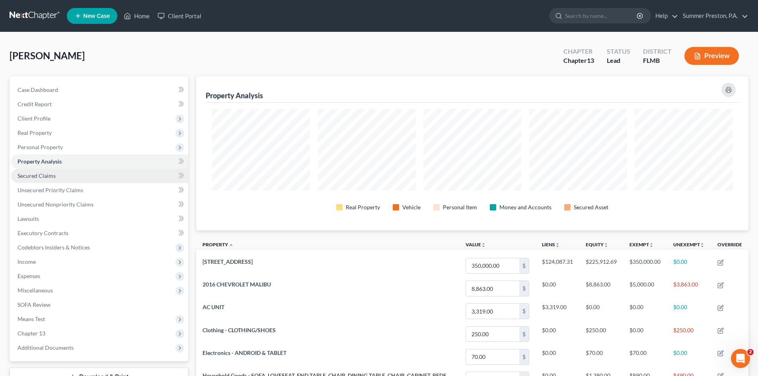
click at [44, 177] on span "Secured Claims" at bounding box center [37, 175] width 38 height 7
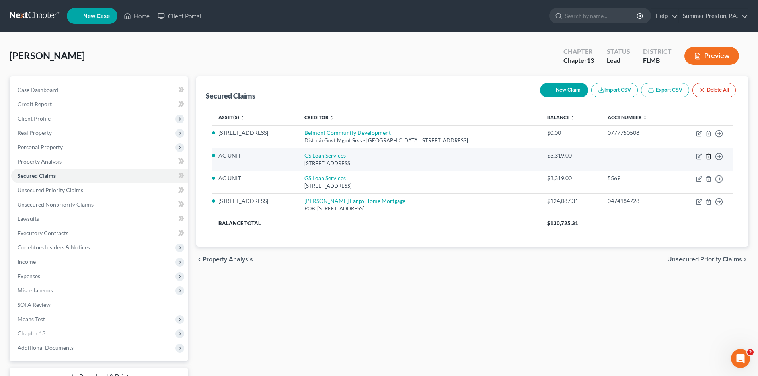
click at [710, 154] on icon "button" at bounding box center [708, 156] width 6 height 6
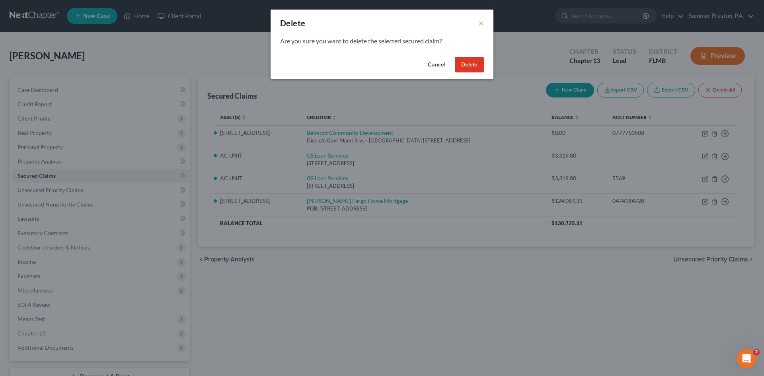
click at [468, 64] on button "Delete" at bounding box center [469, 65] width 29 height 16
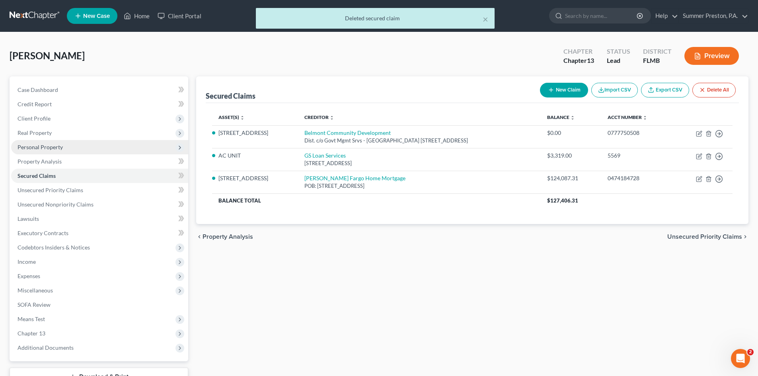
click at [61, 146] on span "Personal Property" at bounding box center [40, 147] width 45 height 7
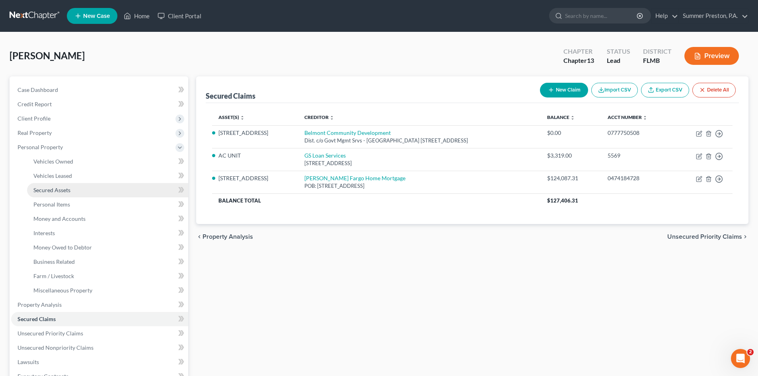
click at [68, 190] on span "Secured Assets" at bounding box center [51, 190] width 37 height 7
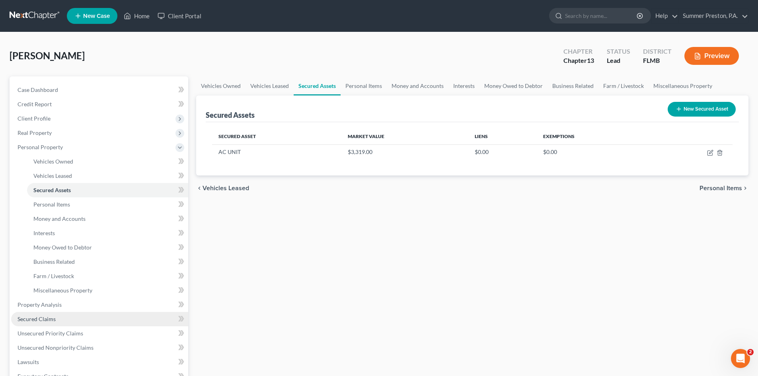
click at [57, 318] on link "Secured Claims" at bounding box center [99, 319] width 177 height 14
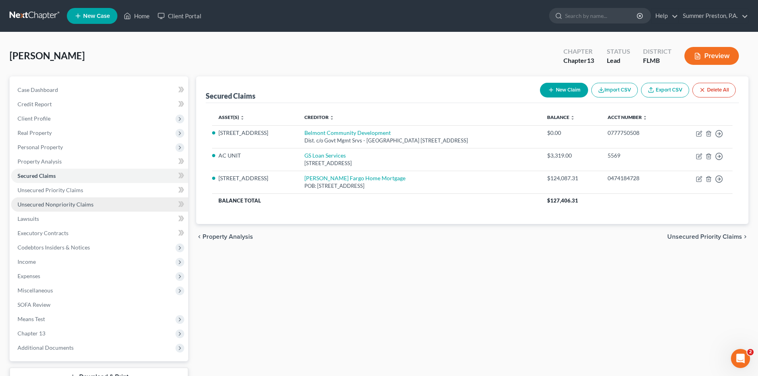
click at [82, 204] on span "Unsecured Nonpriority Claims" at bounding box center [56, 204] width 76 height 7
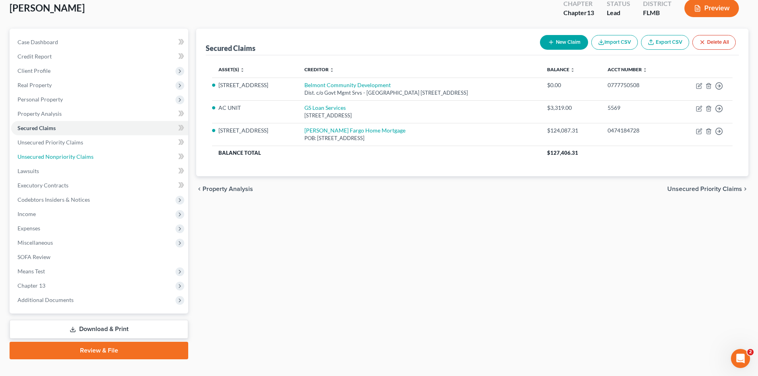
scroll to position [61, 0]
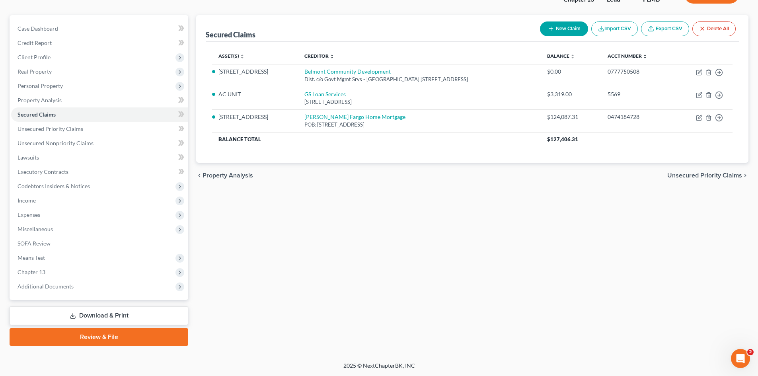
click at [103, 315] on link "Download & Print" at bounding box center [99, 315] width 179 height 19
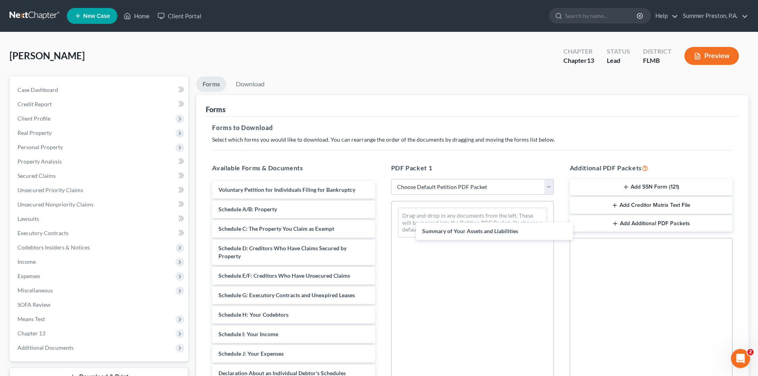
drag, startPoint x: 283, startPoint y: 209, endPoint x: 474, endPoint y: 219, distance: 191.2
click at [381, 226] on div "Summary of Your Assets and Liabilities Voluntary Petition for Individuals Filin…" at bounding box center [293, 348] width 175 height 334
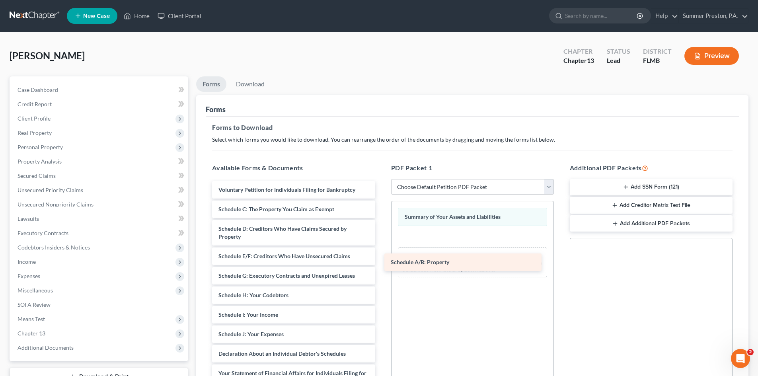
drag, startPoint x: 305, startPoint y: 211, endPoint x: 498, endPoint y: 242, distance: 195.3
click at [381, 246] on div "Schedule A/B: Property Voluntary Petition for Individuals Filing for Bankruptcy…" at bounding box center [293, 338] width 175 height 314
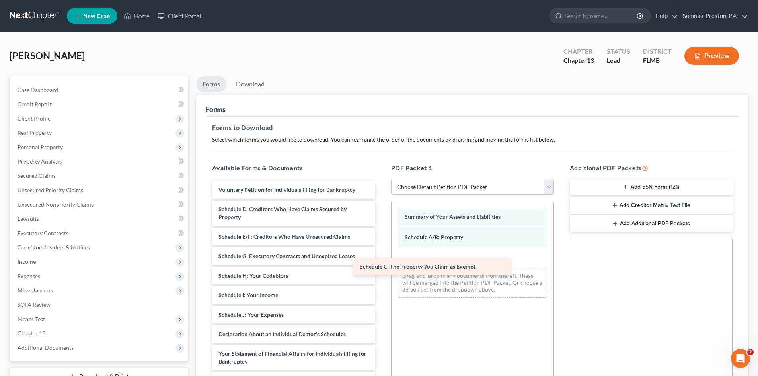
drag, startPoint x: 353, startPoint y: 208, endPoint x: 533, endPoint y: 262, distance: 187.6
click at [381, 263] on div "Schedule C: The Property You Claim as Exempt Voluntary Petition for Individuals…" at bounding box center [293, 328] width 175 height 295
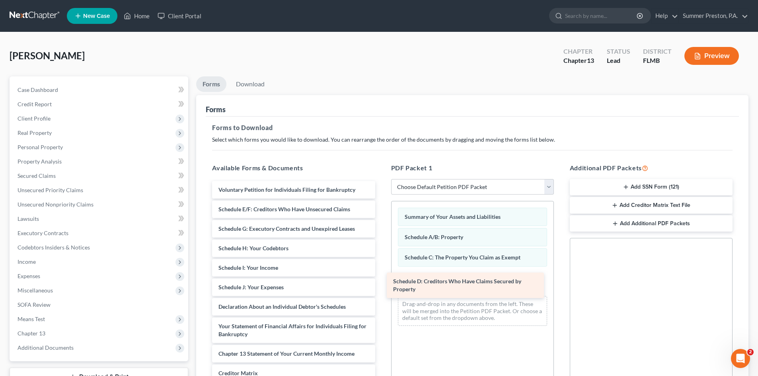
drag, startPoint x: 313, startPoint y: 212, endPoint x: 489, endPoint y: 282, distance: 189.1
click at [381, 283] on div "Schedule D: Creditors Who Have Claims Secured by Property Voluntary Petition fo…" at bounding box center [293, 314] width 175 height 267
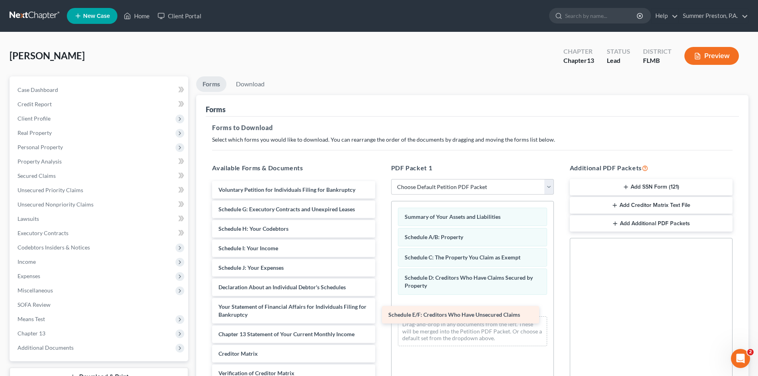
drag, startPoint x: 308, startPoint y: 208, endPoint x: 480, endPoint y: 294, distance: 193.0
click at [381, 296] on div "Schedule E/F: Creditors Who Have Unsecured Claims Voluntary Petition for Indivi…" at bounding box center [293, 305] width 175 height 248
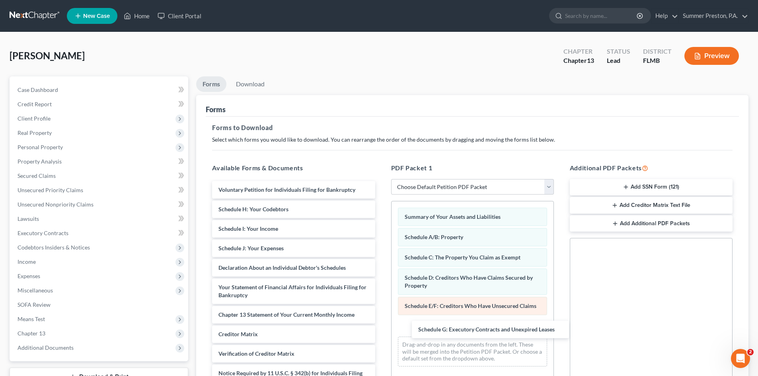
drag, startPoint x: 292, startPoint y: 206, endPoint x: 478, endPoint y: 314, distance: 215.1
click at [381, 322] on div "Schedule G: Executory Contracts and Unexpired Leases Voluntary Petition for Ind…" at bounding box center [293, 295] width 175 height 228
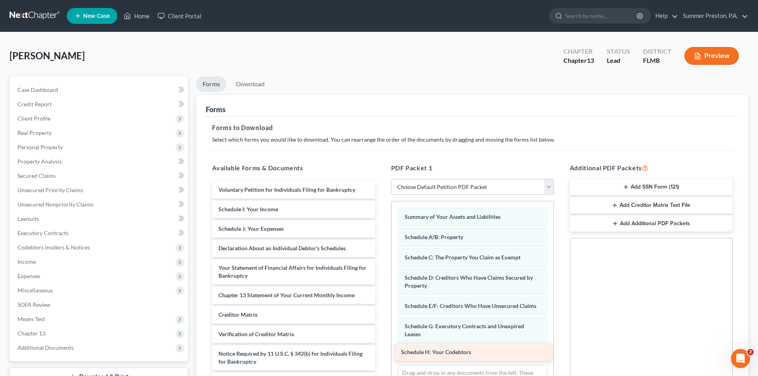
drag, startPoint x: 321, startPoint y: 204, endPoint x: 504, endPoint y: 346, distance: 231.5
click at [381, 346] on div "Schedule H: Your Codebtors Voluntary Petition for Individuals Filing for Bankru…" at bounding box center [293, 285] width 175 height 209
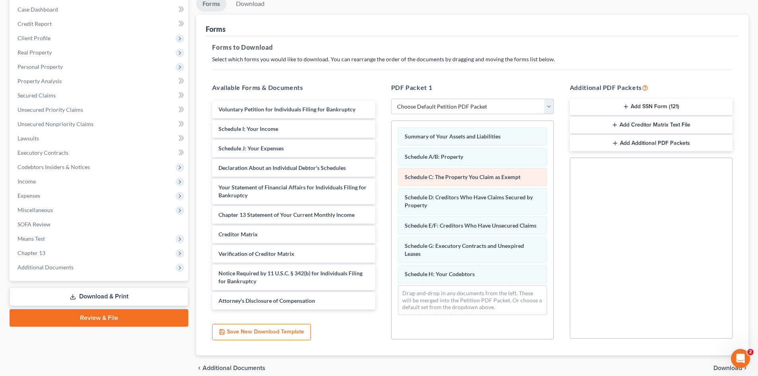
scroll to position [77, 0]
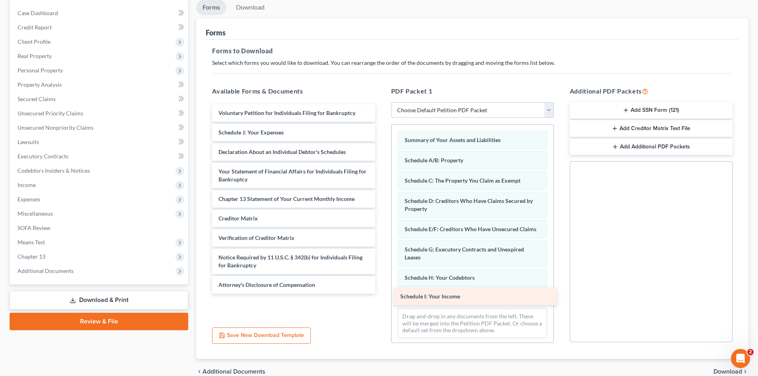
drag, startPoint x: 303, startPoint y: 132, endPoint x: 484, endPoint y: 285, distance: 237.9
click at [381, 285] on div "Schedule I: Your Income Voluntary Petition for Individuals Filing for Bankruptc…" at bounding box center [293, 198] width 175 height 189
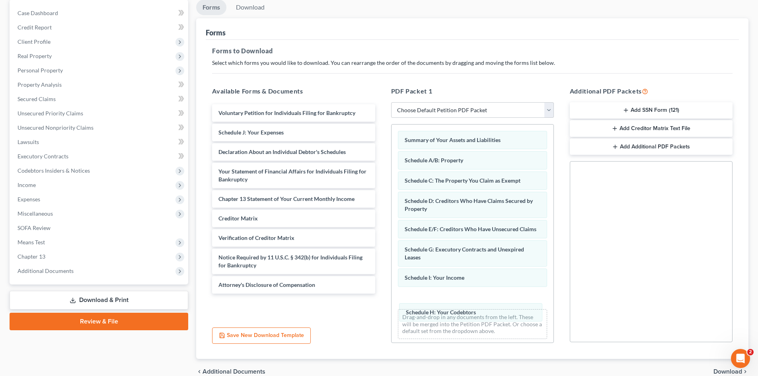
click at [488, 311] on div "Schedule H: Your Codebtors Summary of Your Assets and Liabilities Schedule A/B:…" at bounding box center [472, 234] width 162 height 221
drag, startPoint x: 461, startPoint y: 285, endPoint x: 462, endPoint y: 299, distance: 14.7
click at [464, 302] on div "Schedule I: Your Income Summary of Your Assets and Liabilities Schedule A/B: Pr…" at bounding box center [472, 234] width 162 height 221
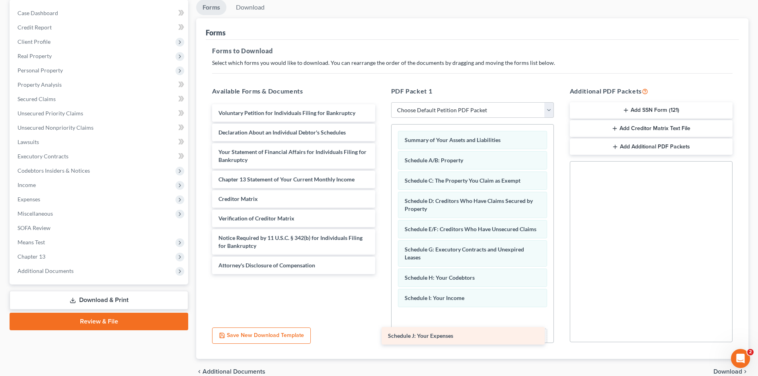
drag, startPoint x: 311, startPoint y: 133, endPoint x: 487, endPoint y: 333, distance: 266.0
click at [381, 274] on div "Schedule J: Your Expenses Voluntary Petition for Individuals Filing for Bankrup…" at bounding box center [293, 189] width 175 height 170
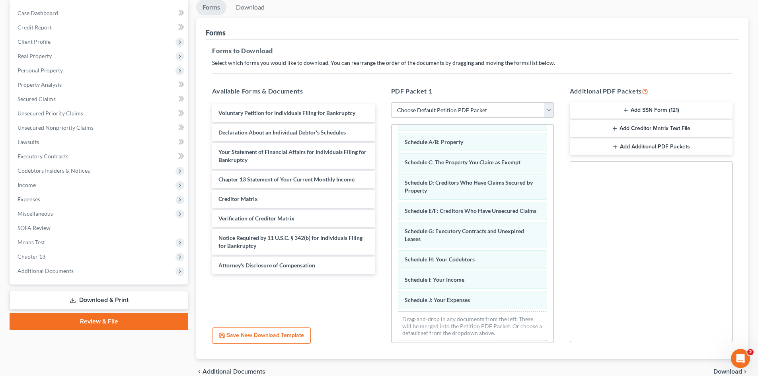
scroll to position [31, 0]
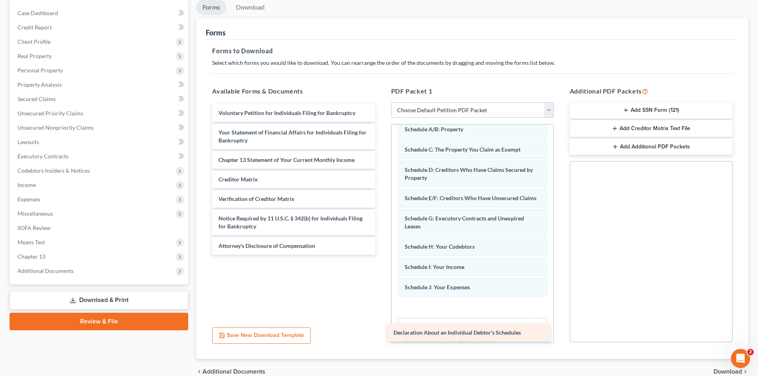
drag, startPoint x: 306, startPoint y: 132, endPoint x: 481, endPoint y: 325, distance: 260.2
click at [381, 255] on div "Declaration About an Individual Debtor's Schedules Voluntary Petition for Indiv…" at bounding box center [293, 179] width 175 height 150
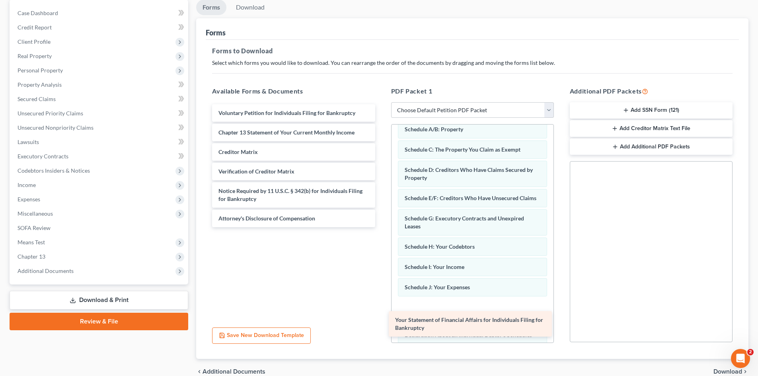
drag, startPoint x: 298, startPoint y: 132, endPoint x: 474, endPoint y: 319, distance: 257.2
click at [381, 227] on div "Your Statement of Financial Affairs for Individuals Filing for Bankruptcy Volun…" at bounding box center [293, 165] width 175 height 123
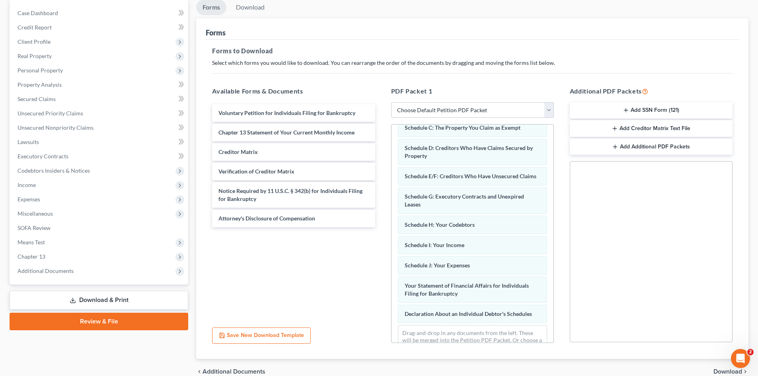
scroll to position [80, 0]
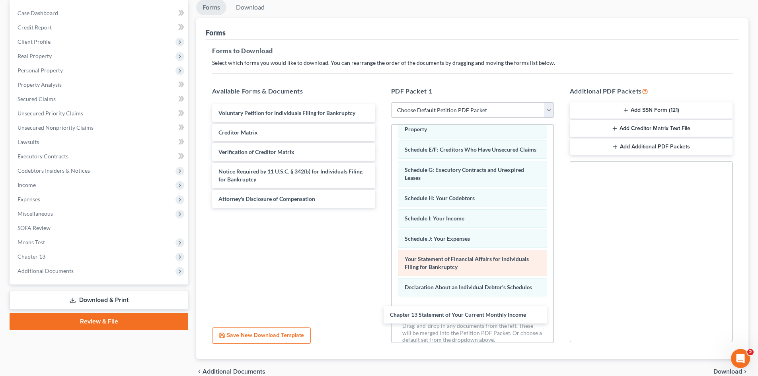
drag, startPoint x: 322, startPoint y: 132, endPoint x: 448, endPoint y: 270, distance: 186.9
click at [381, 208] on div "Chapter 13 Statement of Your Current Monthly Income Voluntary Petition for Indi…" at bounding box center [293, 155] width 175 height 103
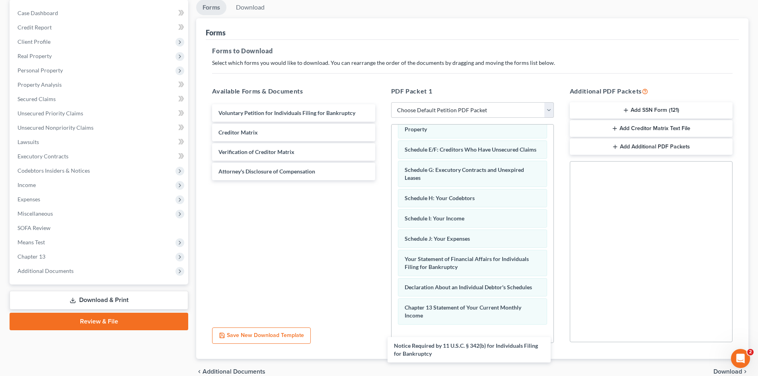
drag, startPoint x: 295, startPoint y: 174, endPoint x: 470, endPoint y: 344, distance: 243.9
click at [381, 180] on div "Notice Required by 11 U.S.C. § 342(b) for Individuals Filing for Bankruptcy Vol…" at bounding box center [293, 142] width 175 height 76
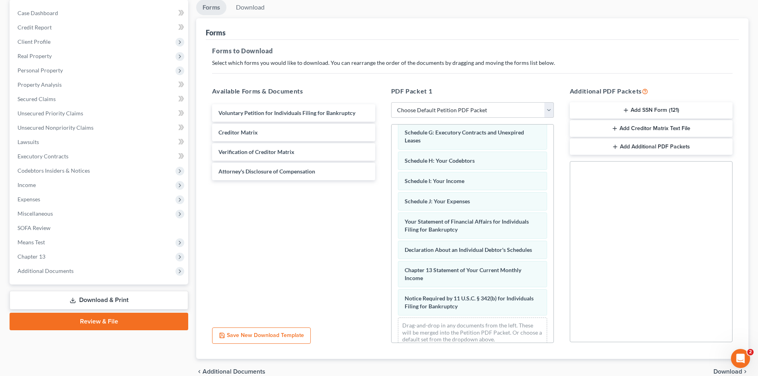
scroll to position [136, 0]
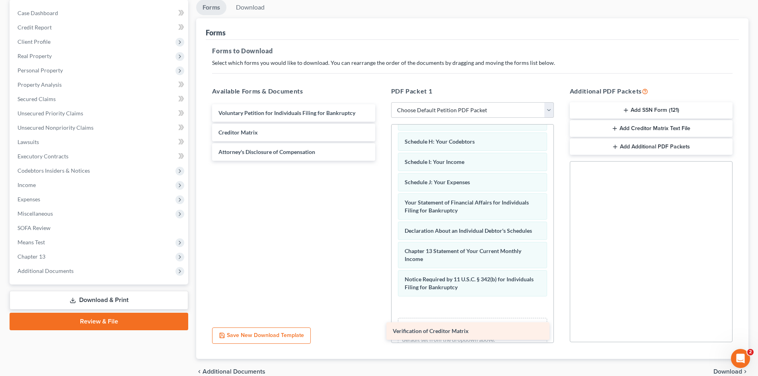
drag, startPoint x: 289, startPoint y: 154, endPoint x: 465, endPoint y: 312, distance: 236.8
click at [381, 161] on div "Verification of Creditor Matrix Voluntary Petition for Individuals Filing for B…" at bounding box center [293, 132] width 175 height 56
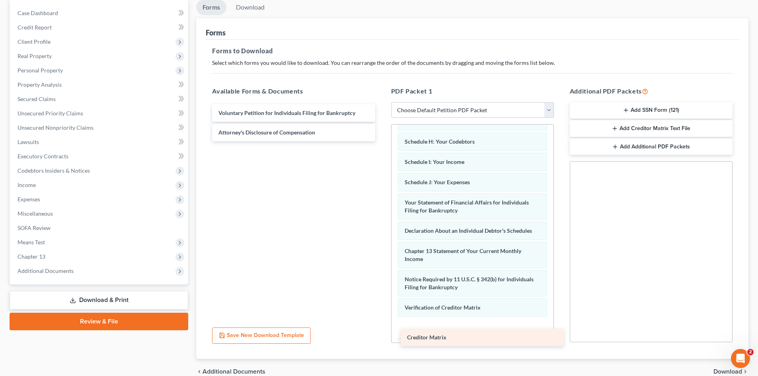
drag, startPoint x: 264, startPoint y: 131, endPoint x: 451, endPoint y: 334, distance: 276.1
click at [381, 141] on div "Creditor Matrix Voluntary Petition for Individuals Filing for Bankruptcy Credit…" at bounding box center [293, 122] width 175 height 37
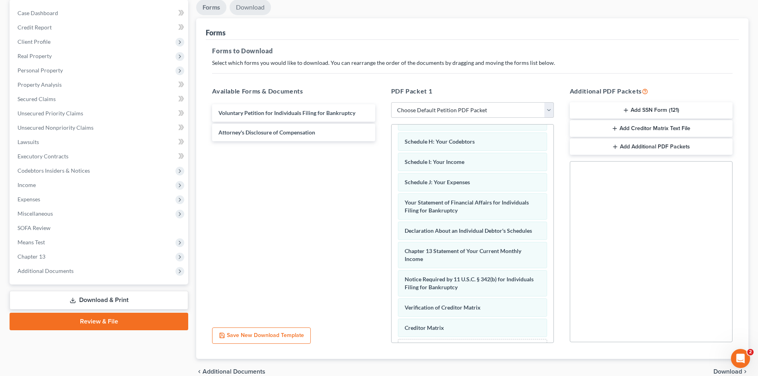
click at [250, 2] on link "Download" at bounding box center [249, 8] width 41 height 16
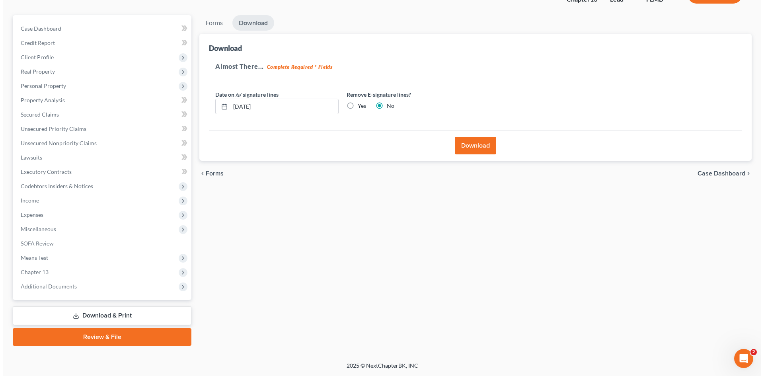
scroll to position [61, 0]
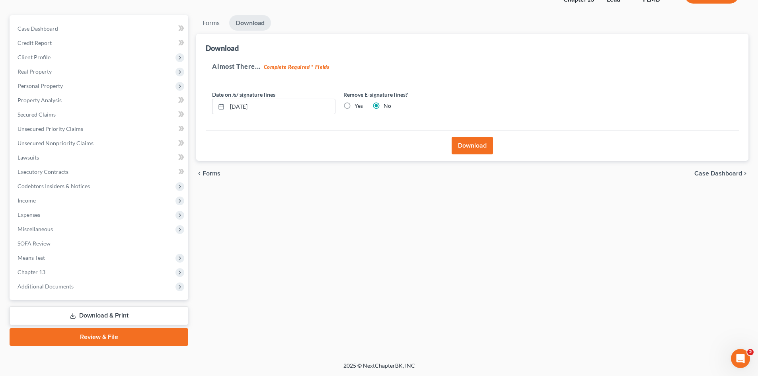
click at [476, 140] on button "Download" at bounding box center [471, 146] width 41 height 18
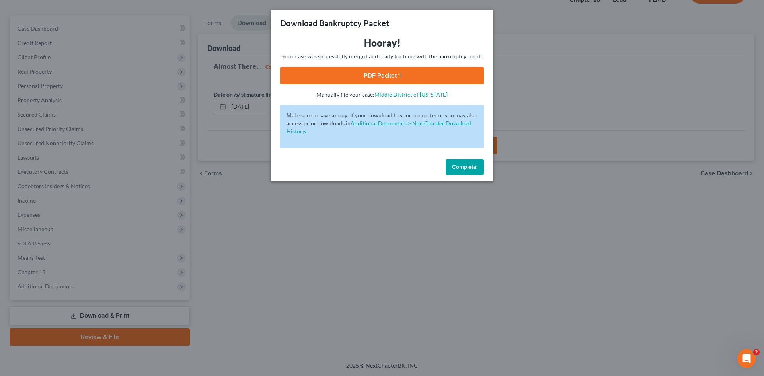
click at [384, 71] on link "PDF Packet 1" at bounding box center [382, 76] width 204 height 18
